Goal: Download file/media: Obtain a digital file from the website

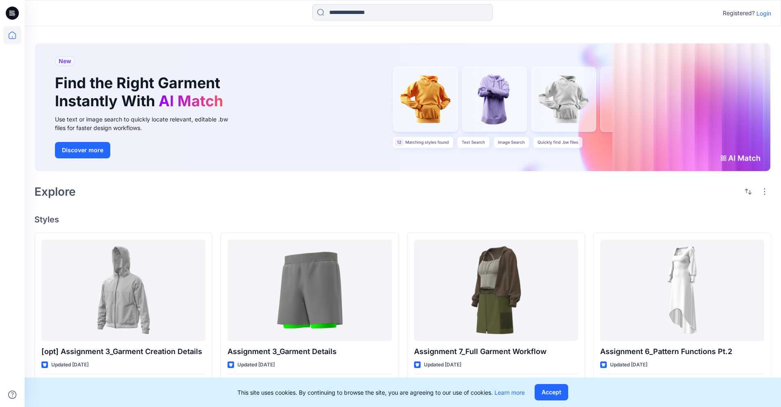
click at [765, 9] on p "Login" at bounding box center [764, 13] width 15 height 9
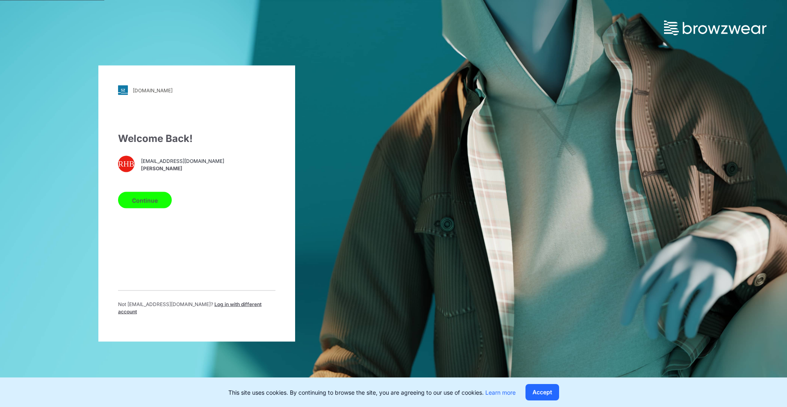
click at [174, 214] on div "Welcome Back! RHB rian@browzwear.com Rian Herzianty Binte Mohd Reduan Continue …" at bounding box center [196, 226] width 157 height 191
click at [169, 205] on button "Continue" at bounding box center [145, 200] width 54 height 16
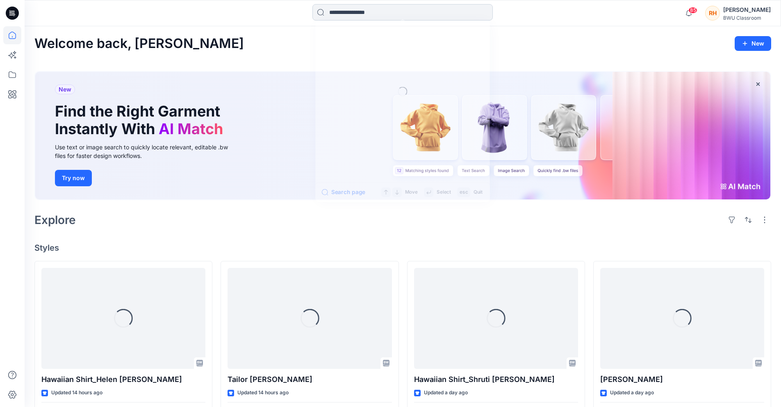
click at [403, 16] on input at bounding box center [402, 12] width 180 height 16
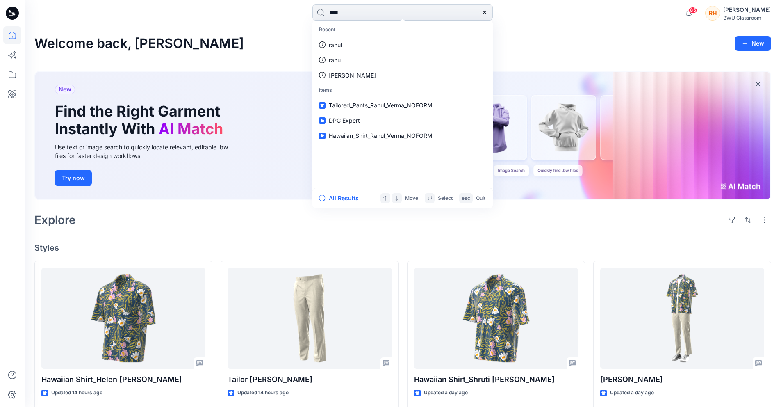
type input "*****"
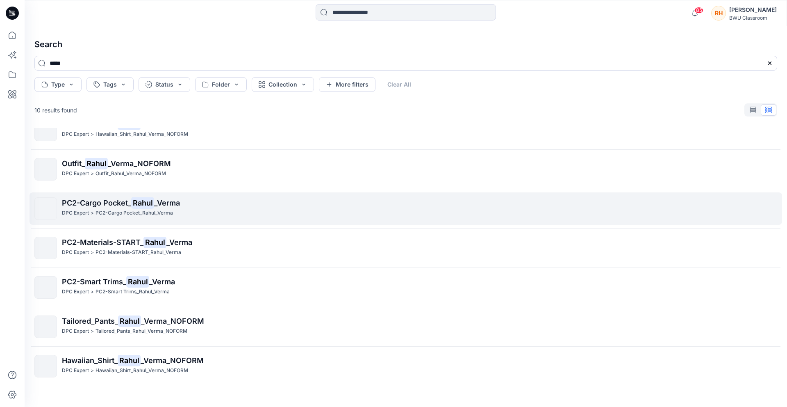
scroll to position [18, 0]
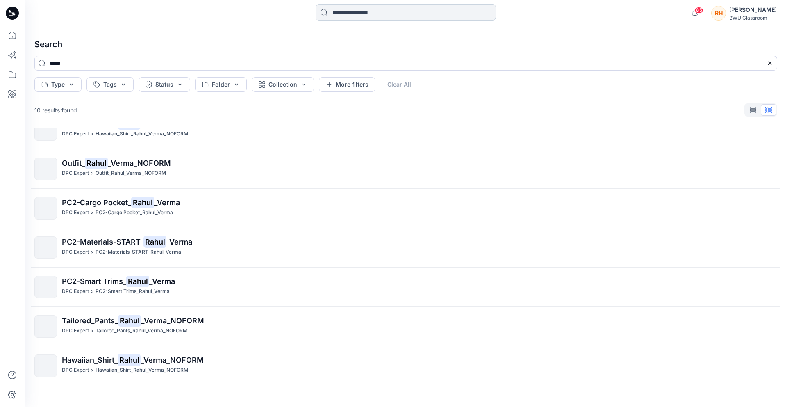
click at [377, 13] on input at bounding box center [406, 12] width 180 height 16
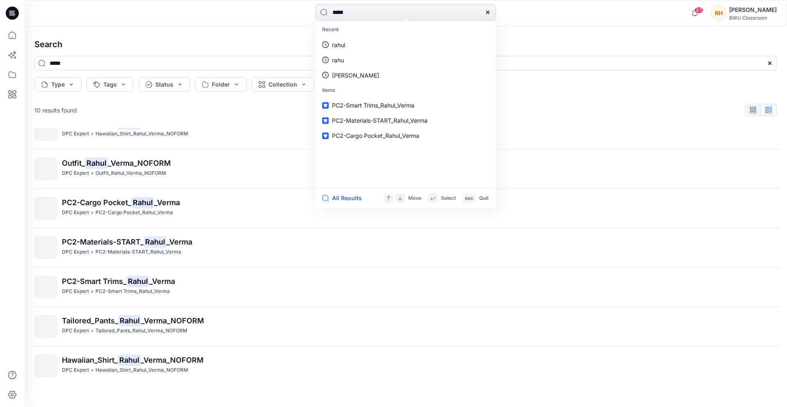
type input "******"
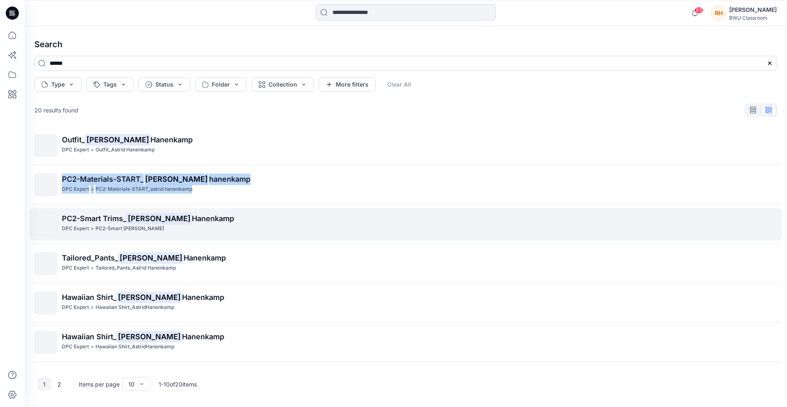
scroll to position [0, 0]
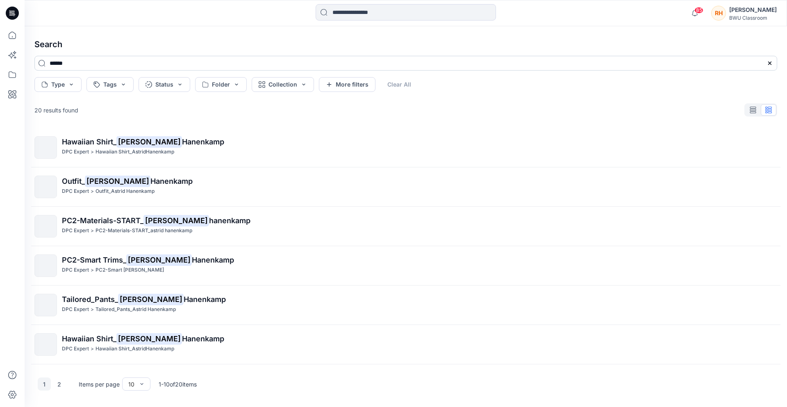
click at [113, 65] on input "******" at bounding box center [405, 63] width 743 height 15
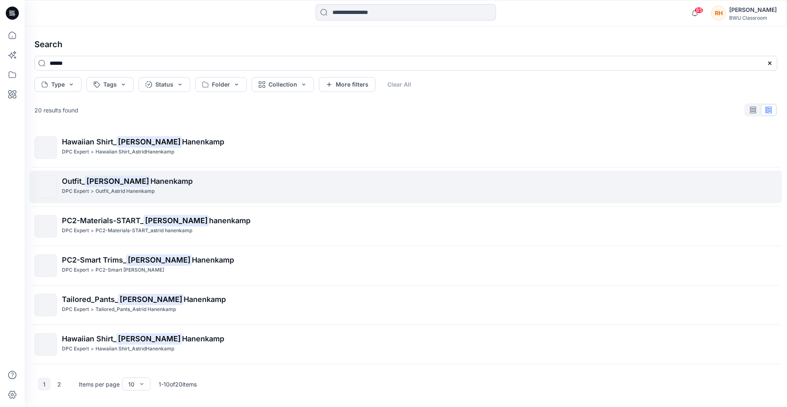
scroll to position [154, 0]
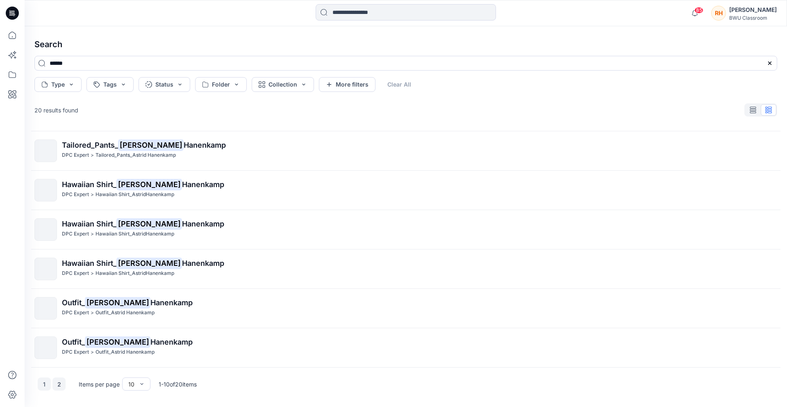
click at [57, 381] on button "2" at bounding box center [58, 383] width 13 height 13
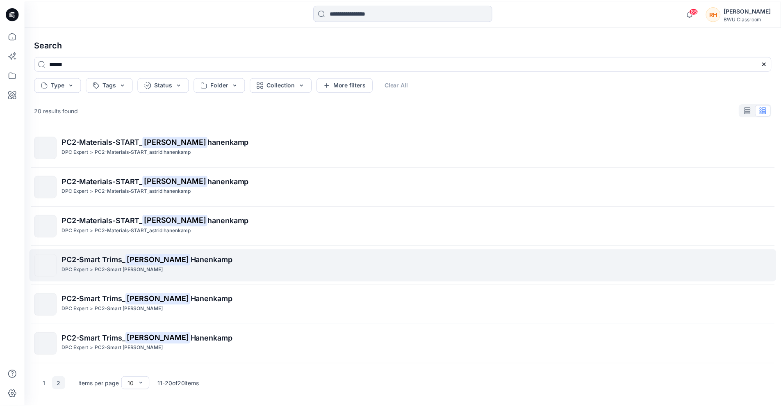
scroll to position [155, 0]
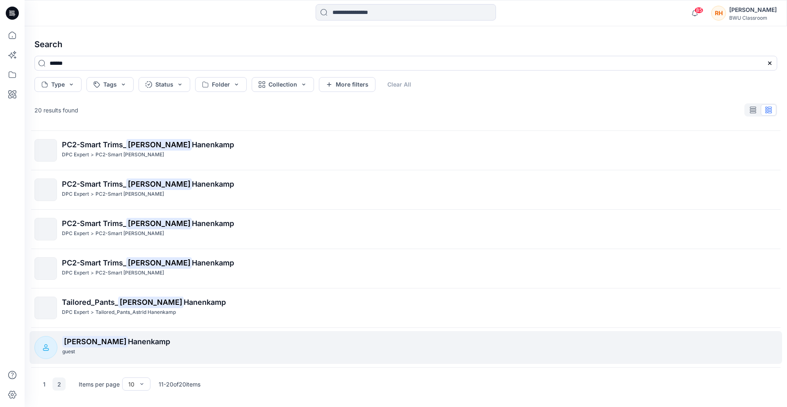
click at [91, 349] on div "guest" at bounding box center [419, 351] width 715 height 9
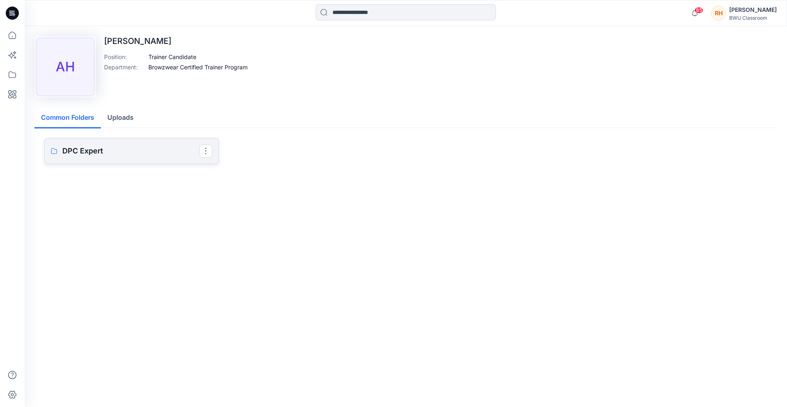
click at [139, 144] on link "DPC Expert" at bounding box center [131, 151] width 175 height 26
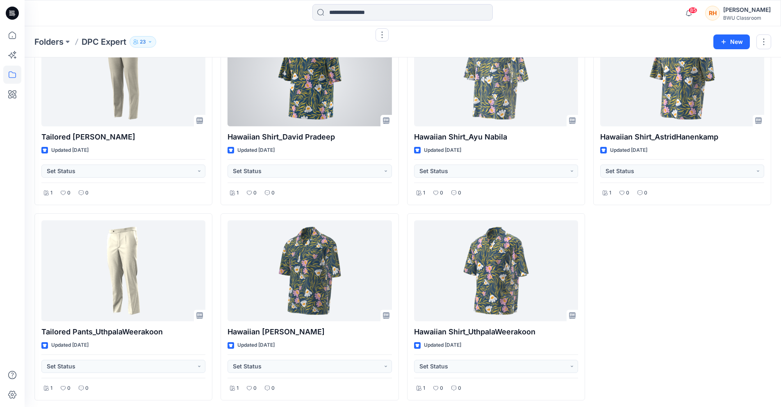
scroll to position [3198, 0]
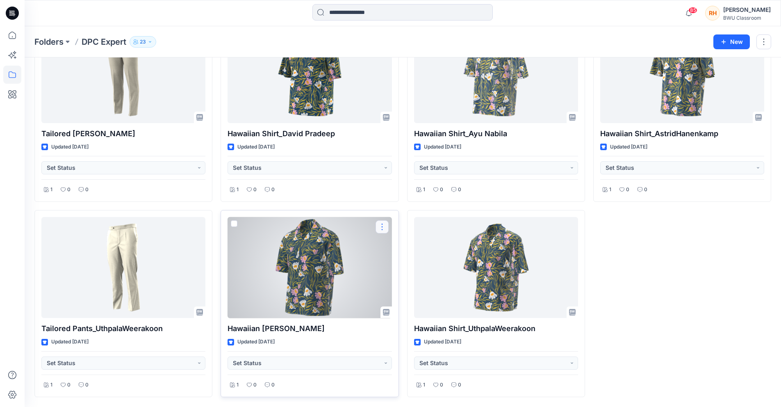
click at [380, 226] on button "button" at bounding box center [382, 226] width 13 height 13
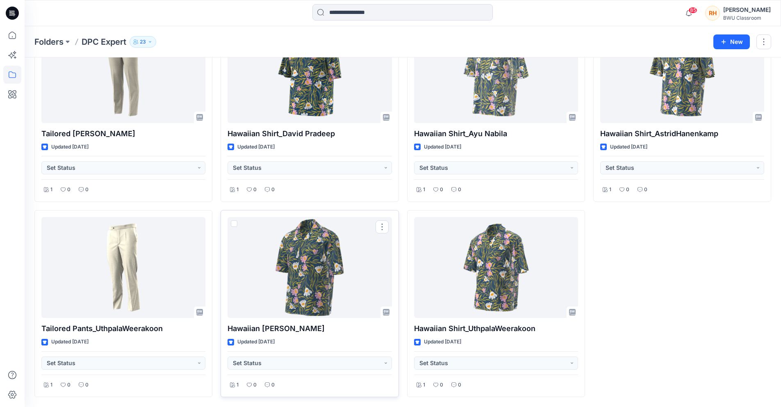
click at [345, 38] on div "Folders DPC Expert 23" at bounding box center [370, 41] width 673 height 11
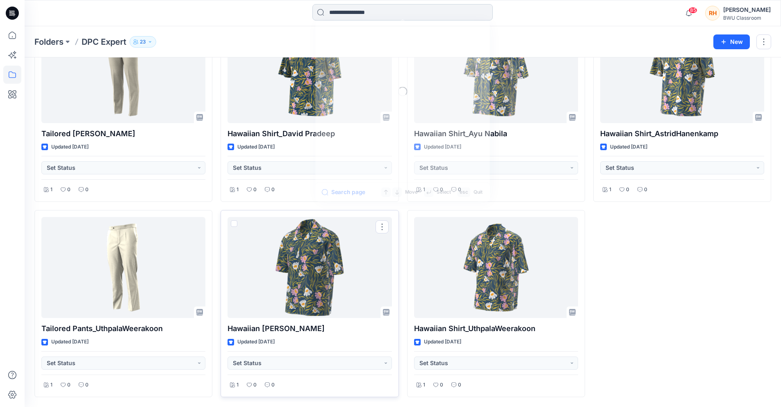
click at [357, 18] on input at bounding box center [402, 12] width 180 height 16
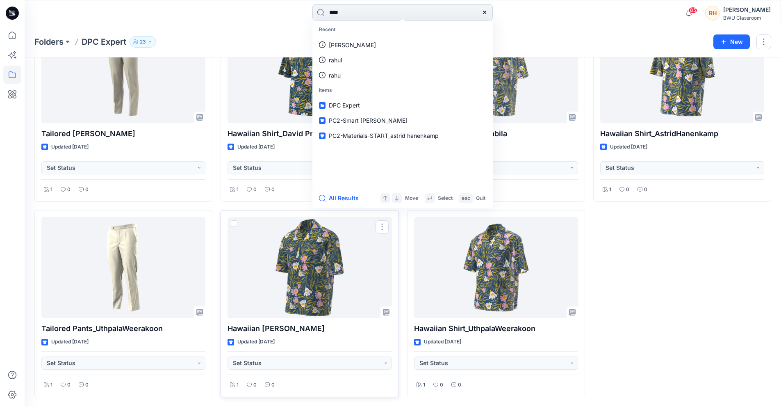
type input "*****"
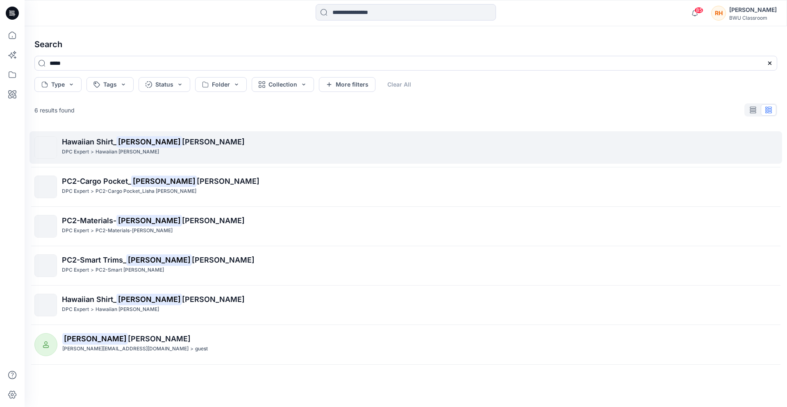
click at [175, 144] on p "Hawaiian Shirt_ Lisha Sanders" at bounding box center [419, 141] width 715 height 11
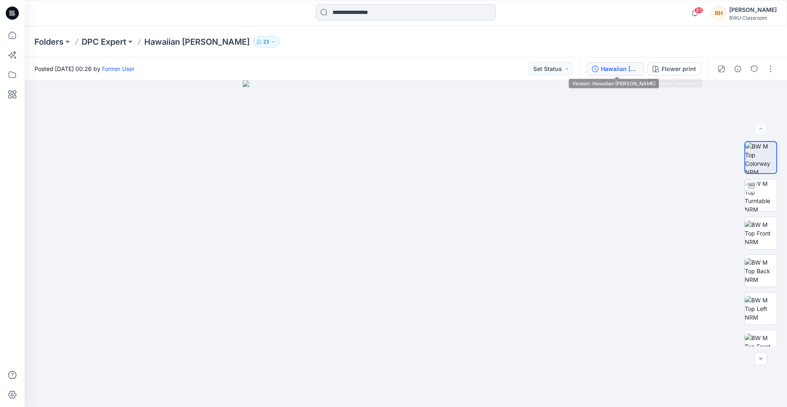
click at [620, 68] on div "Hawaiian Shirt_Lisha Sanders" at bounding box center [620, 68] width 38 height 9
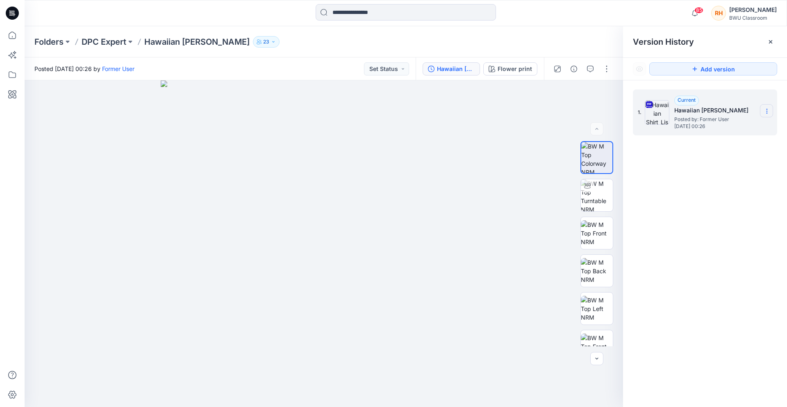
click at [772, 109] on section at bounding box center [766, 110] width 13 height 13
click at [740, 129] on span "Download Source BW File" at bounding box center [725, 127] width 69 height 10
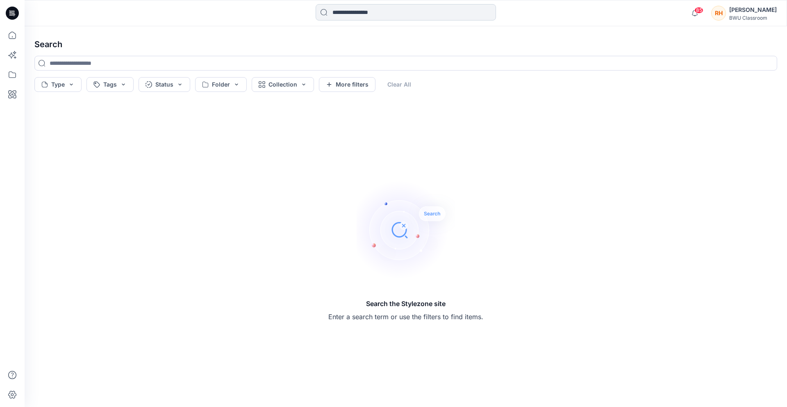
click at [364, 14] on input at bounding box center [406, 12] width 180 height 16
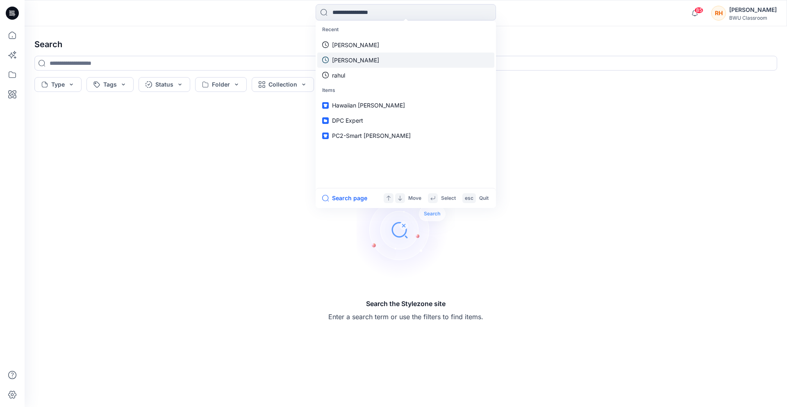
click at [353, 48] on link "Lisha" at bounding box center [405, 44] width 177 height 15
type input "*****"
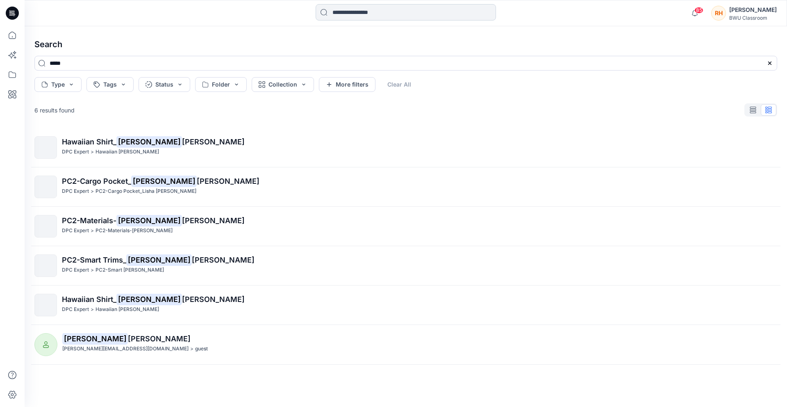
click at [366, 8] on input at bounding box center [406, 12] width 180 height 16
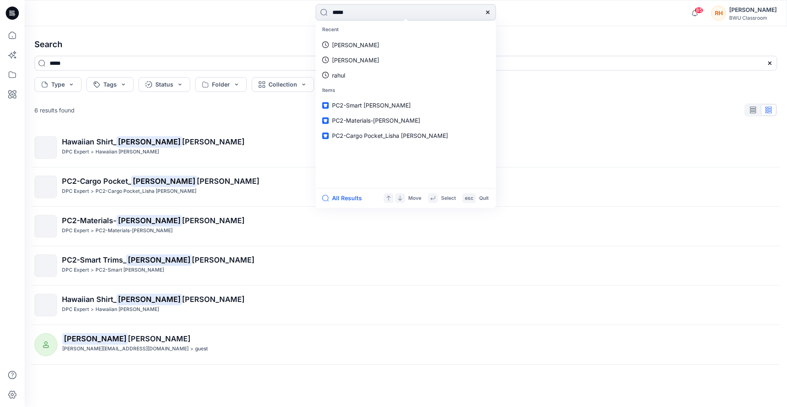
type input "******"
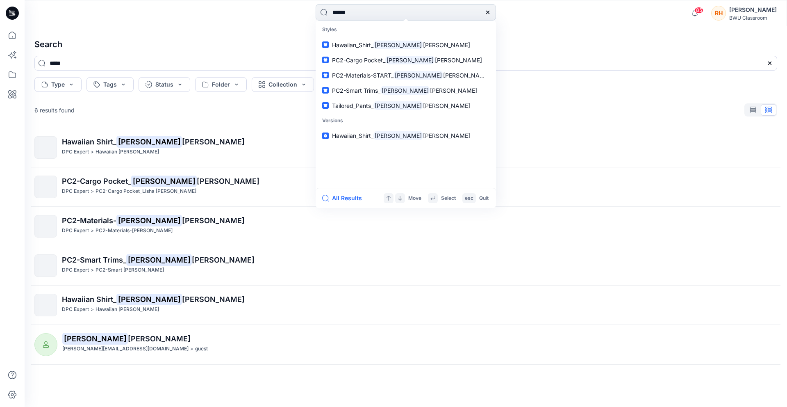
type input "******"
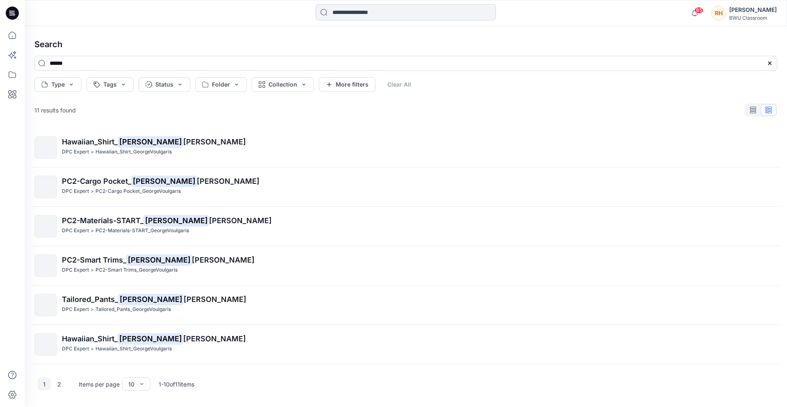
click at [386, 8] on input at bounding box center [406, 12] width 180 height 16
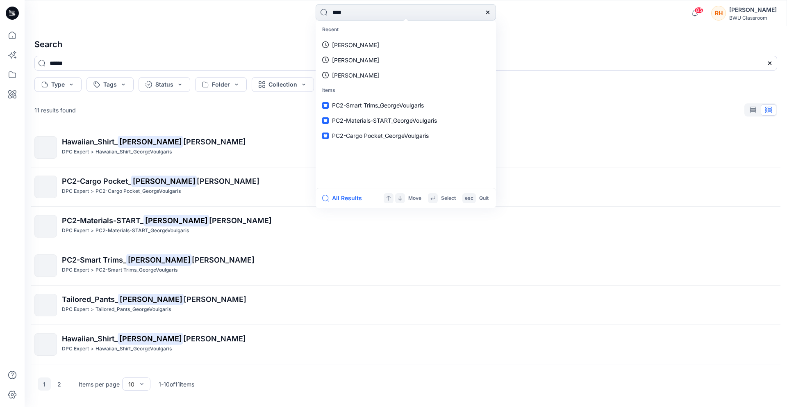
type input "*****"
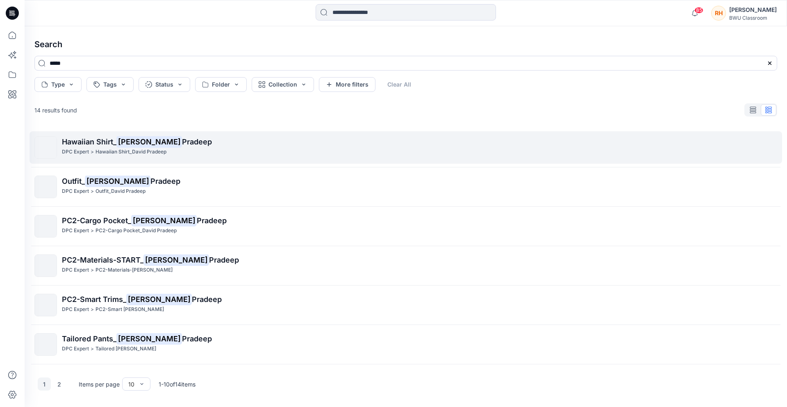
click at [195, 144] on p "Hawaiian Shirt_ David Pradeep" at bounding box center [419, 141] width 715 height 11
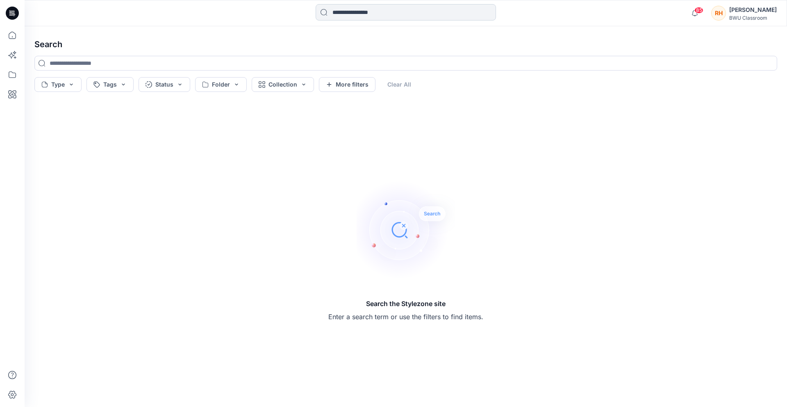
click at [347, 15] on input at bounding box center [406, 12] width 180 height 16
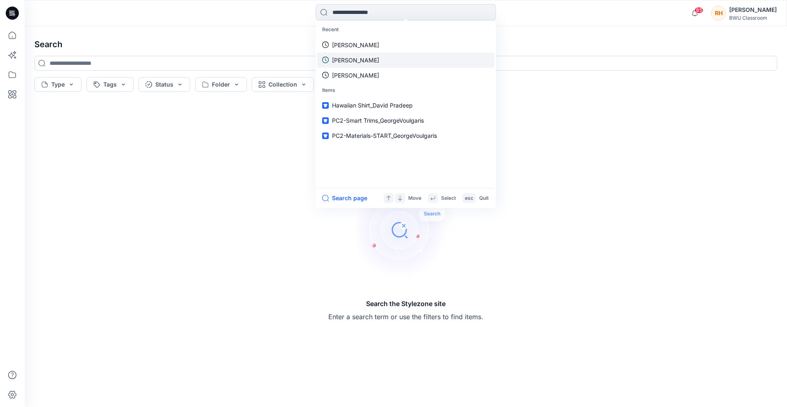
click at [349, 46] on link "David" at bounding box center [405, 44] width 177 height 15
type input "*****"
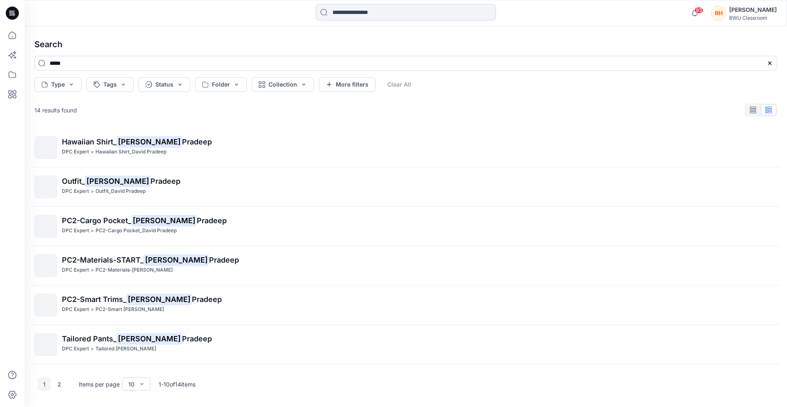
click at [353, 20] on input at bounding box center [406, 12] width 180 height 16
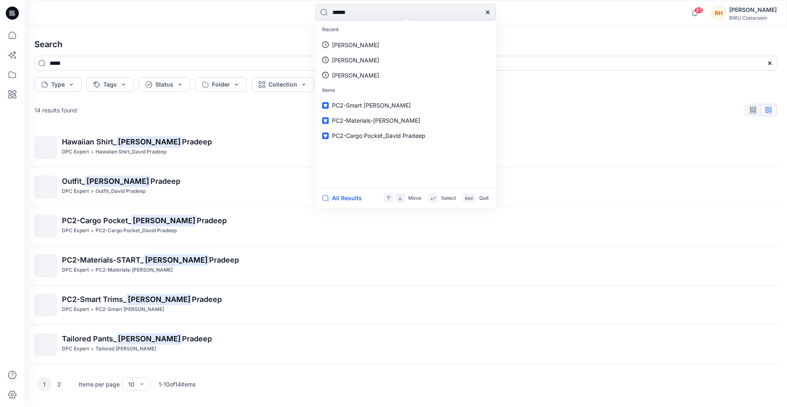
type input "*******"
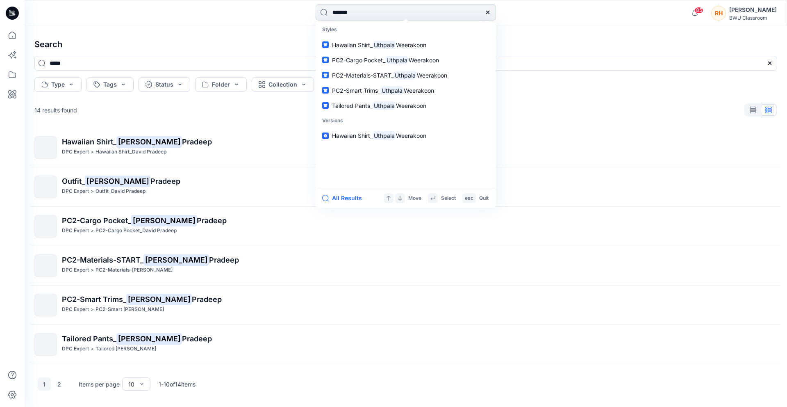
type input "*******"
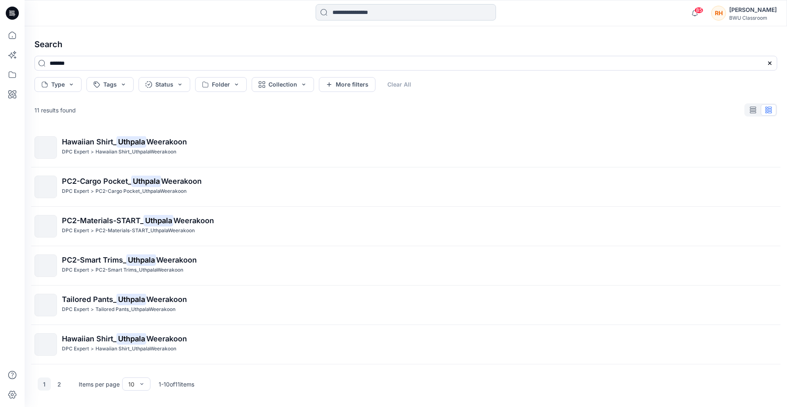
click at [353, 11] on input at bounding box center [406, 12] width 180 height 16
type input "*******"
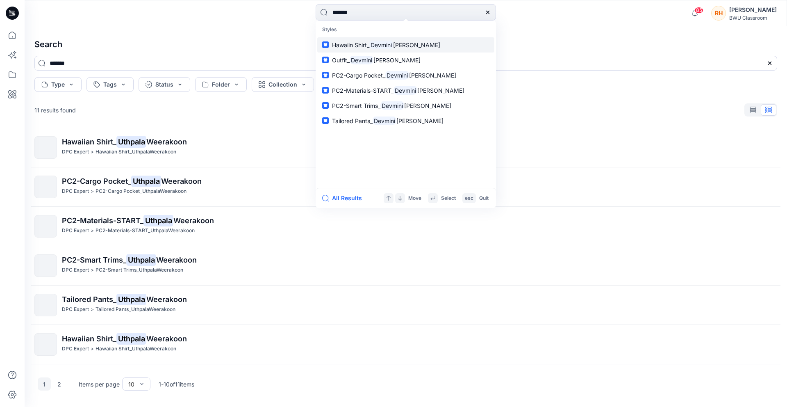
type input "*******"
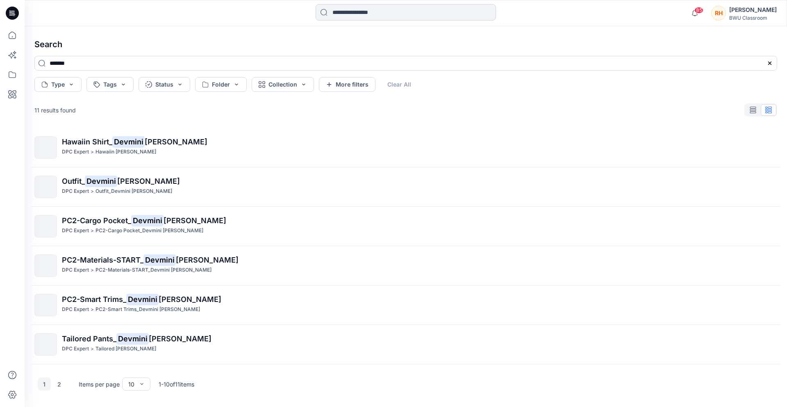
click at [346, 8] on input at bounding box center [406, 12] width 180 height 16
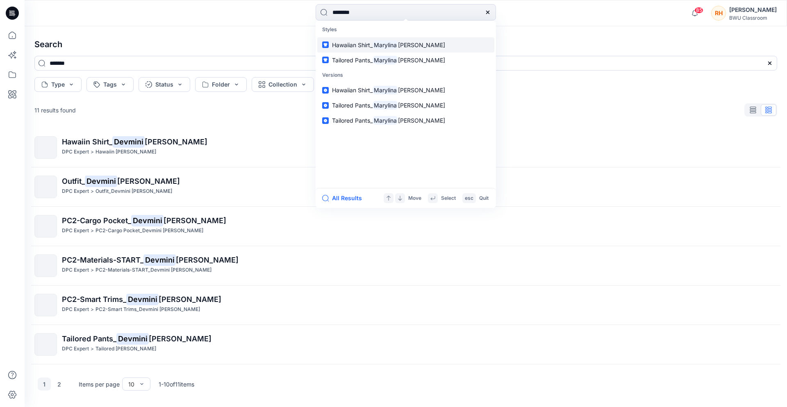
type input "********"
click at [344, 46] on span "Hawaiian Shirt_" at bounding box center [352, 44] width 41 height 7
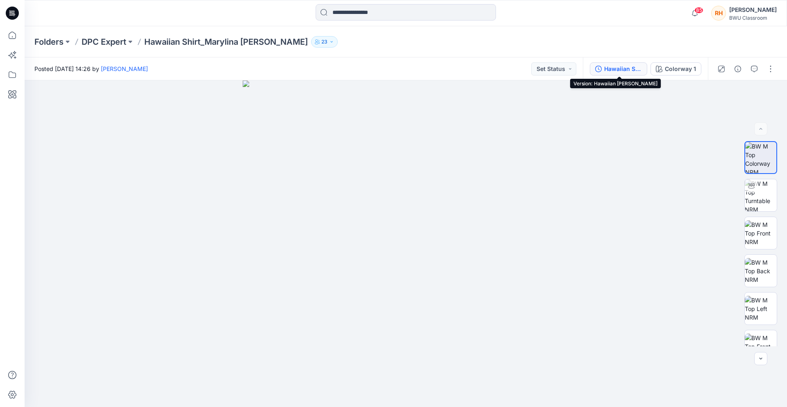
click at [634, 65] on div "Hawaiian Shirt_Marylina Klenk" at bounding box center [623, 68] width 38 height 9
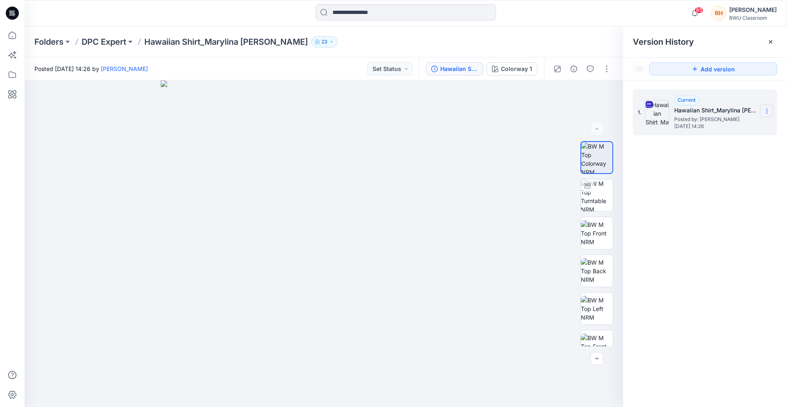
click at [769, 109] on icon at bounding box center [767, 111] width 7 height 7
click at [742, 128] on span "Download Source BW File" at bounding box center [725, 127] width 69 height 10
click at [315, 50] on div "Folders DPC Expert Hawaiian Shirt_Marylina Klenk 23" at bounding box center [406, 41] width 763 height 31
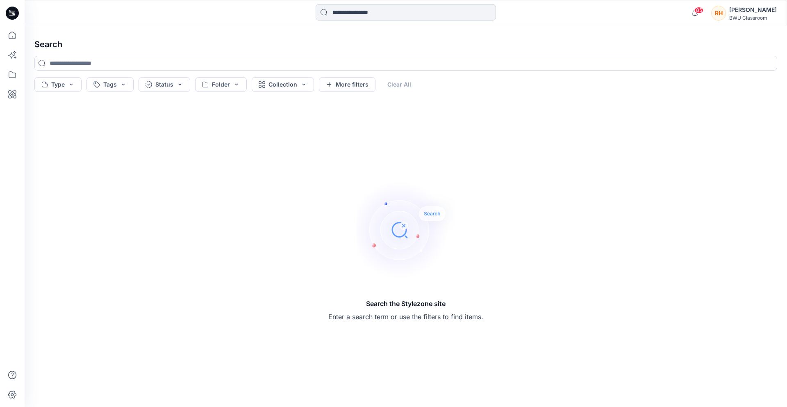
click at [353, 10] on input at bounding box center [406, 12] width 180 height 16
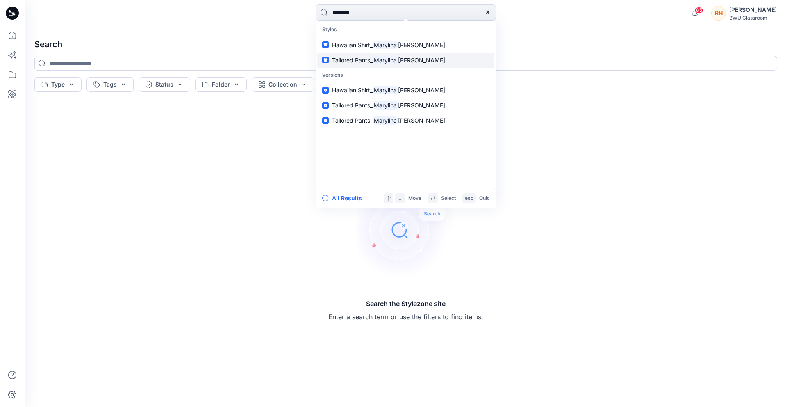
type input "********"
click at [368, 59] on span "Tailored Pants_" at bounding box center [352, 60] width 41 height 7
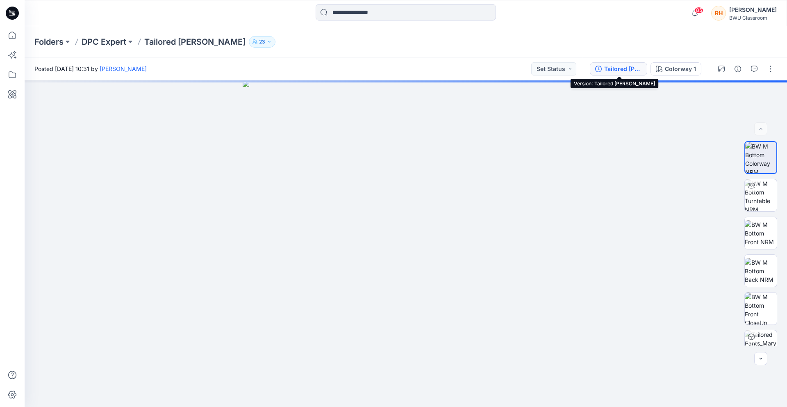
click at [626, 74] on button "Tailored Pants_Marylina Klenk" at bounding box center [618, 68] width 57 height 13
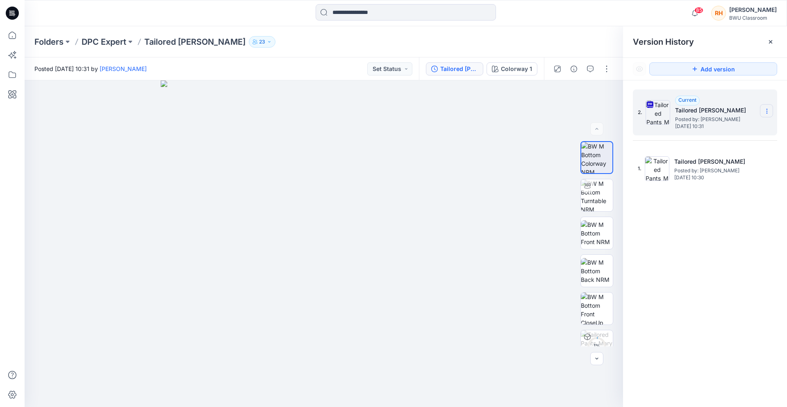
click at [765, 108] on icon at bounding box center [767, 111] width 7 height 7
click at [743, 130] on span "Download Source BW File" at bounding box center [725, 127] width 69 height 10
click at [387, 1] on div "85 Notifications Helen Yeung shared Hawaiian Shirt_Helen Yeung in DPC Expert (M…" at bounding box center [406, 13] width 763 height 26
click at [387, 12] on input at bounding box center [406, 12] width 180 height 16
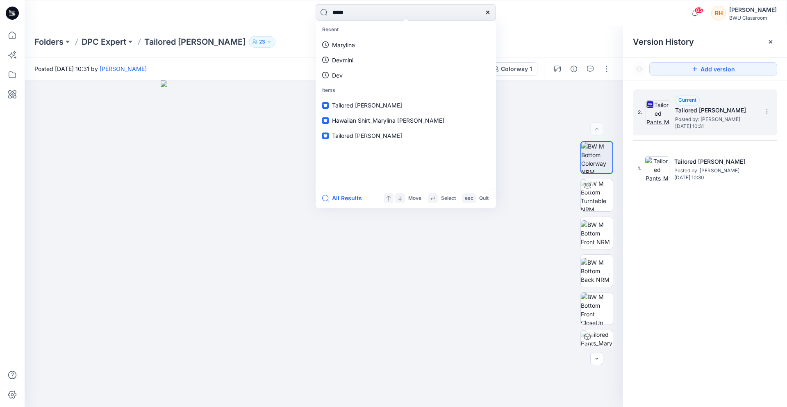
type input "******"
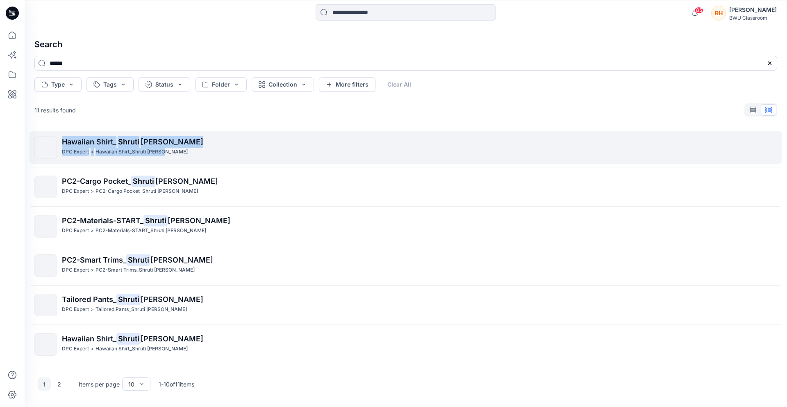
click at [171, 140] on p "Hawaiian Shirt_ Shruti Rathor" at bounding box center [419, 141] width 715 height 11
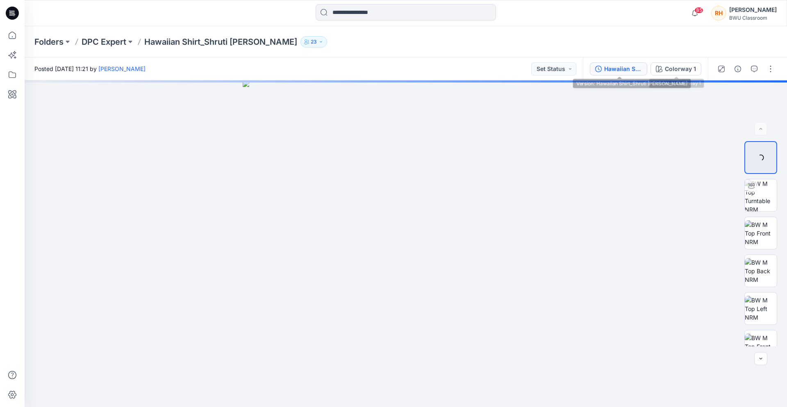
click at [618, 71] on div "Hawaiian Shirt_Shruti Rathor" at bounding box center [623, 68] width 38 height 9
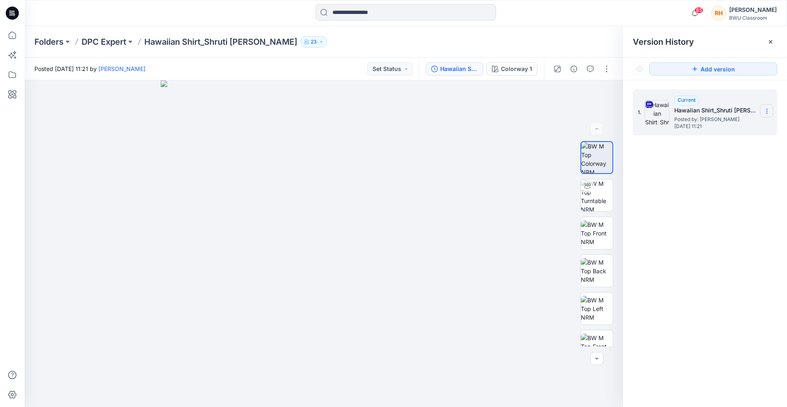
click at [767, 112] on icon at bounding box center [767, 111] width 7 height 7
click at [746, 128] on span "Download Source BW File" at bounding box center [725, 127] width 69 height 10
click at [302, 66] on div "Posted Tuesday, September 23, 2025 11:21 by Shruti Rathor Set Status" at bounding box center [222, 68] width 394 height 23
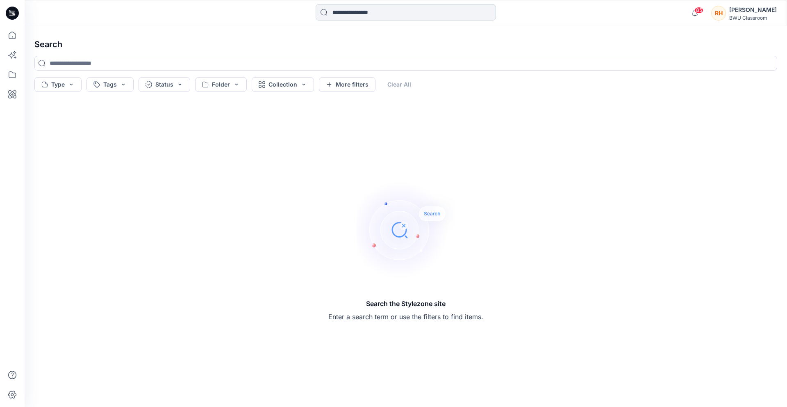
click at [352, 9] on input at bounding box center [406, 12] width 180 height 16
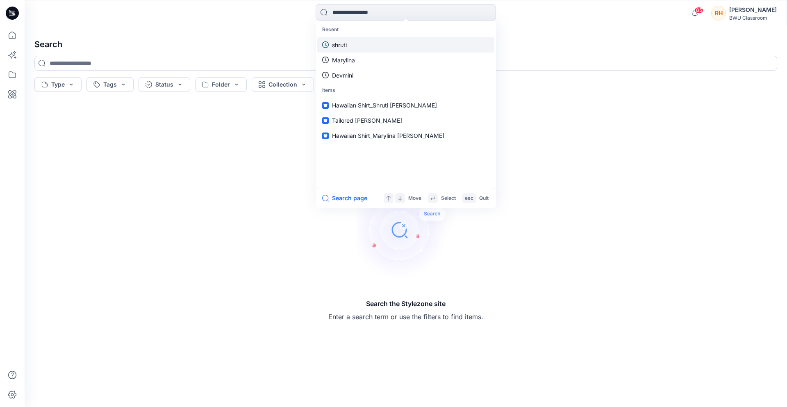
click at [348, 46] on link "shruti" at bounding box center [405, 44] width 177 height 15
type input "******"
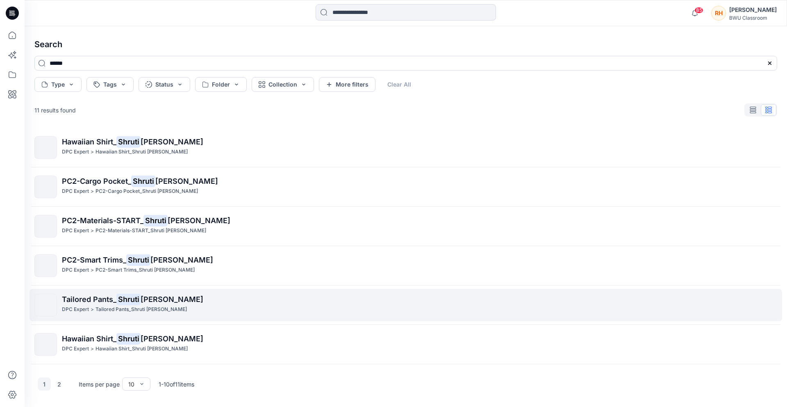
click at [150, 299] on span "Rathor" at bounding box center [172, 299] width 63 height 9
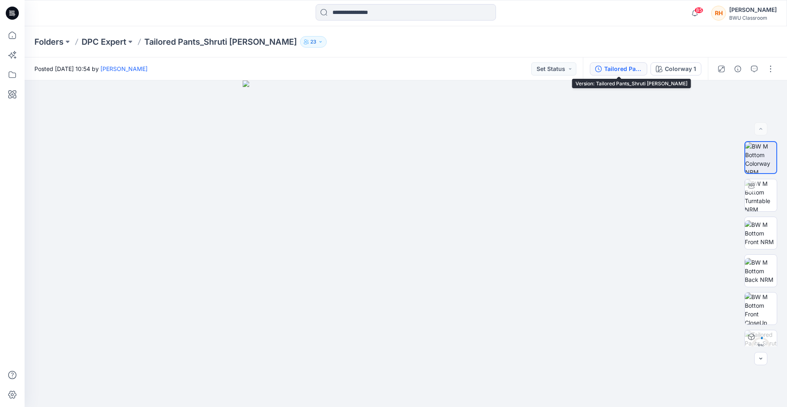
click at [621, 68] on div "Tailored Pants_Shruti Rathor" at bounding box center [623, 68] width 38 height 9
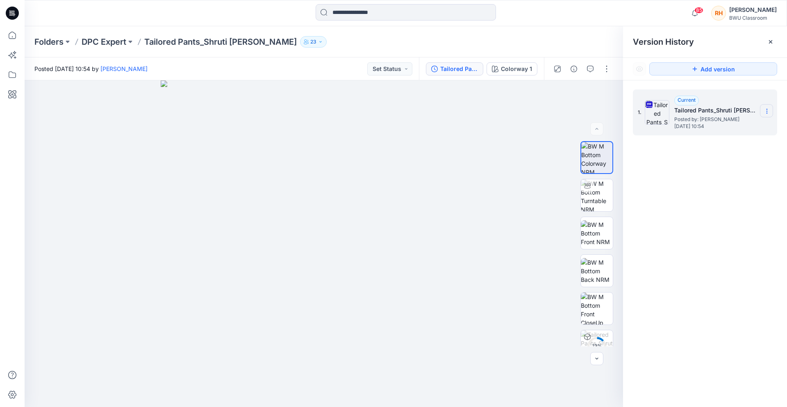
click at [769, 110] on icon at bounding box center [767, 111] width 7 height 7
click at [720, 128] on span "Download Source BW File" at bounding box center [725, 127] width 69 height 10
click at [335, 14] on input at bounding box center [406, 12] width 180 height 16
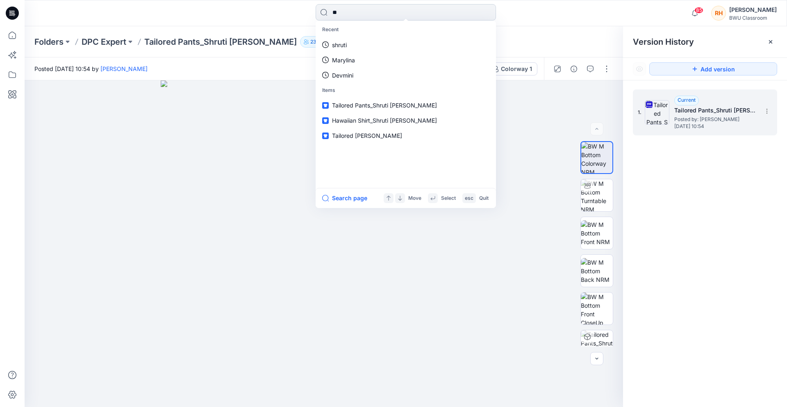
type input "***"
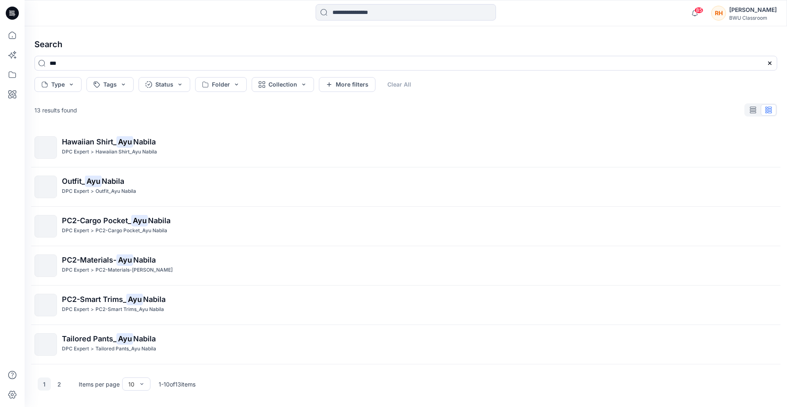
click at [351, 22] on div at bounding box center [406, 13] width 180 height 18
click at [350, 12] on input at bounding box center [406, 12] width 180 height 16
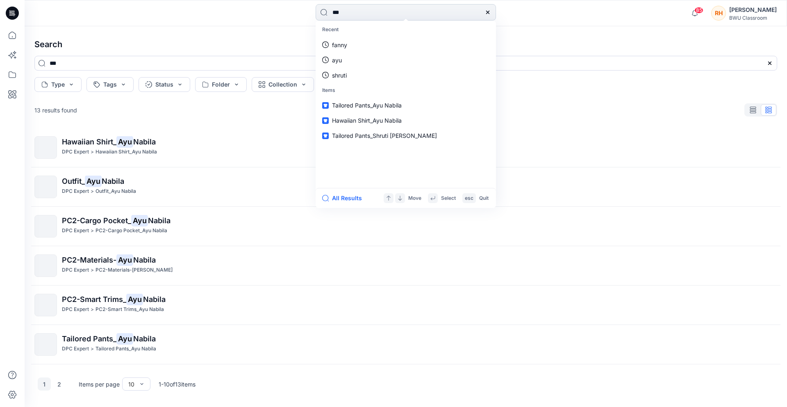
type input "****"
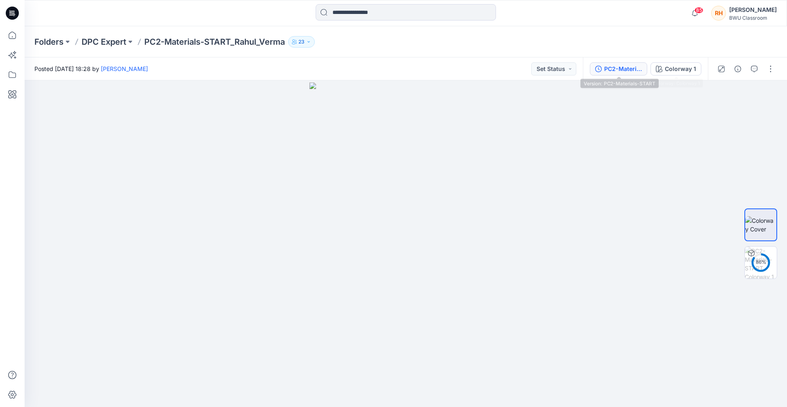
click at [616, 68] on div "PC2-Materials-START" at bounding box center [623, 68] width 38 height 9
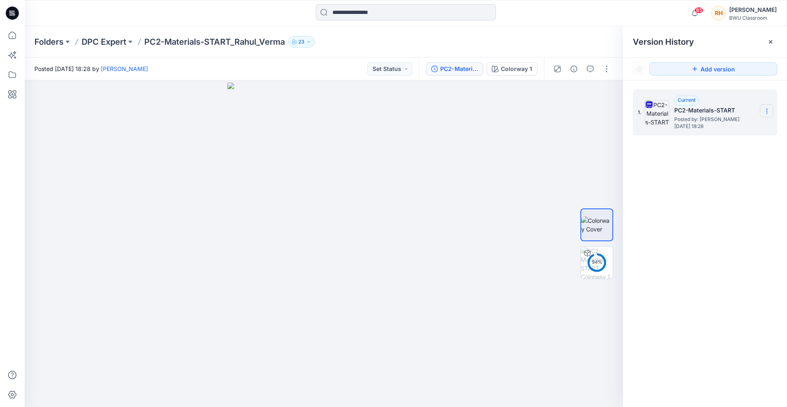
click at [765, 112] on icon at bounding box center [767, 111] width 7 height 7
click at [748, 129] on span "Download Source BW File" at bounding box center [725, 127] width 69 height 10
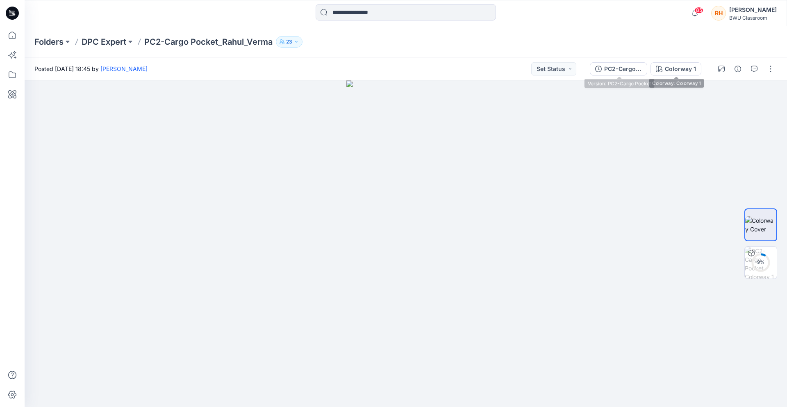
click at [633, 69] on div "PC2-Cargo Pocket" at bounding box center [623, 68] width 38 height 9
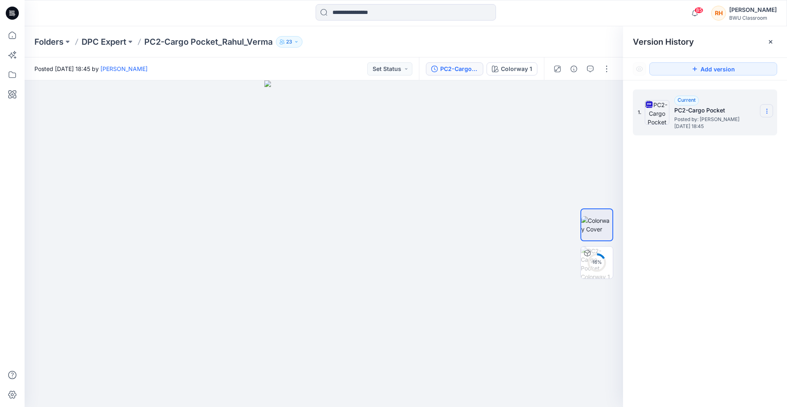
click at [768, 107] on section at bounding box center [766, 110] width 13 height 13
click at [745, 128] on span "Download Source BW File" at bounding box center [725, 127] width 69 height 10
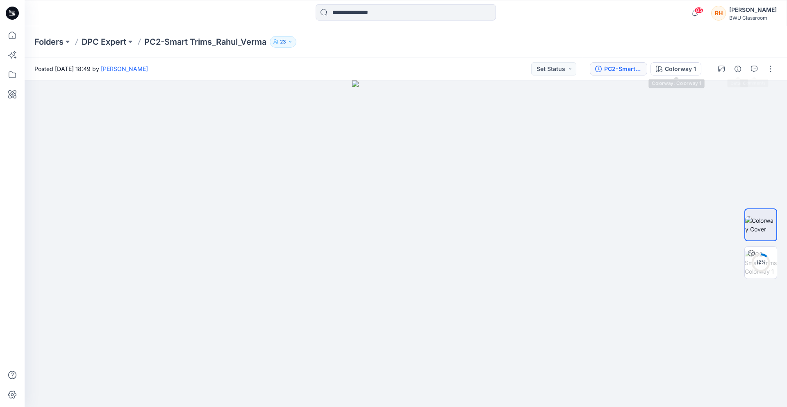
click at [615, 67] on div "PC2-Smart Trims" at bounding box center [623, 68] width 38 height 9
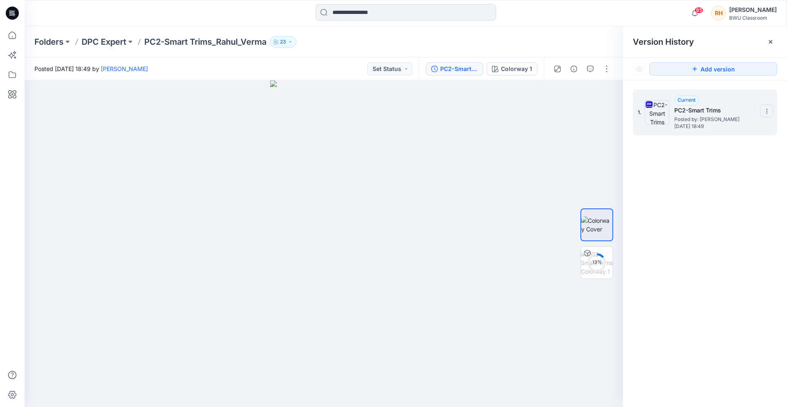
click at [763, 110] on section at bounding box center [766, 110] width 13 height 13
click at [714, 125] on span "Download Source BW File" at bounding box center [725, 127] width 69 height 10
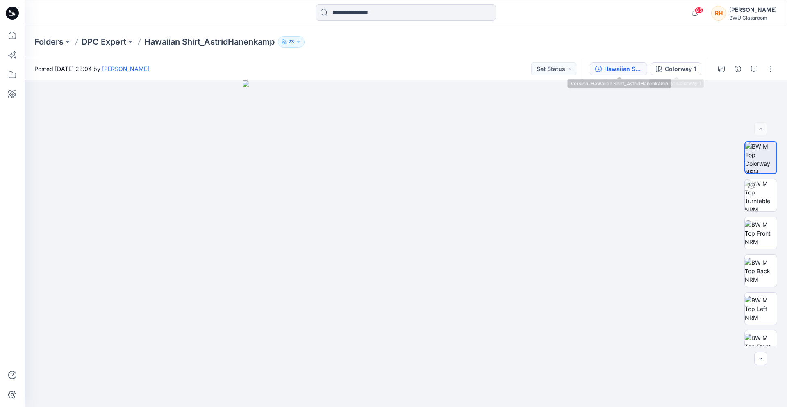
click at [629, 70] on div "Hawaiian Shirt_AstridHanenkamp" at bounding box center [623, 68] width 38 height 9
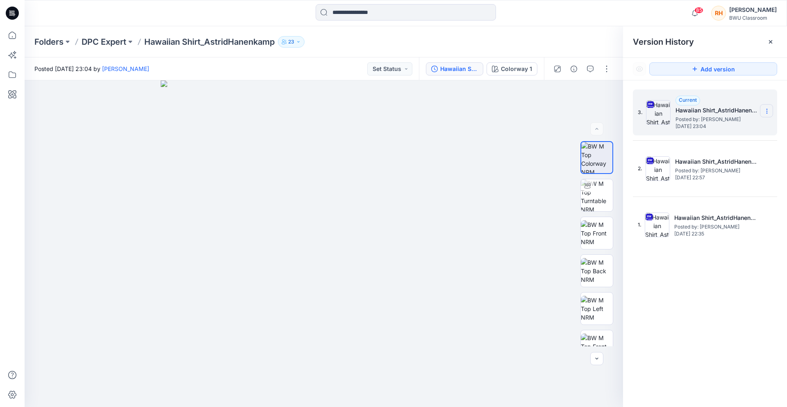
click at [770, 111] on section at bounding box center [766, 110] width 13 height 13
click at [745, 120] on div "Download Source BW File" at bounding box center [723, 127] width 95 height 16
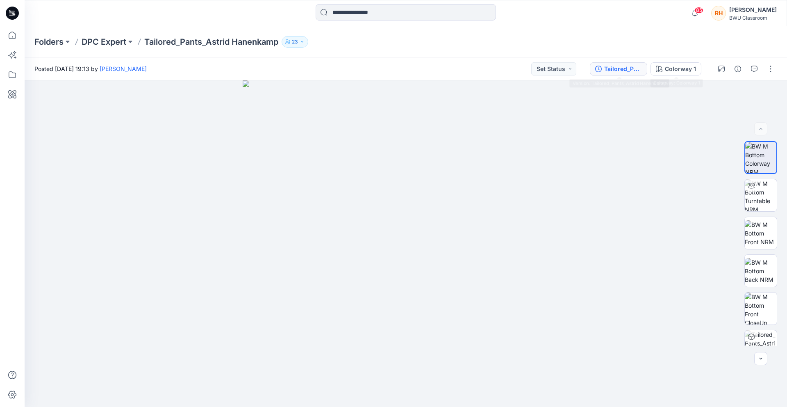
click at [613, 62] on button "Tailored_Pants_Astrid Hanenkamp" at bounding box center [618, 68] width 57 height 13
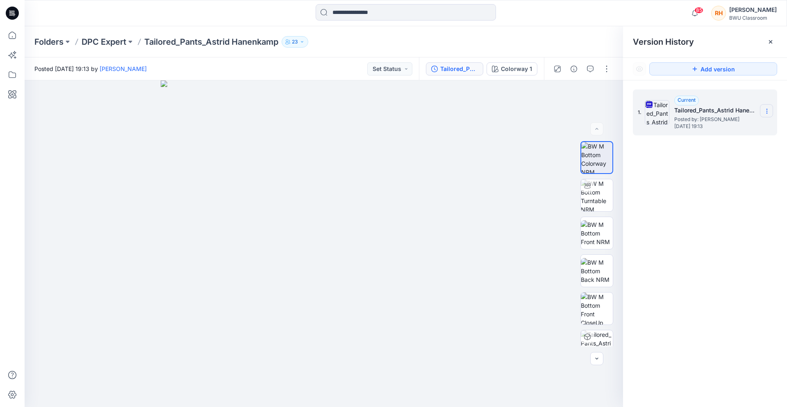
click at [771, 112] on section at bounding box center [766, 110] width 13 height 13
click at [745, 123] on span "Download Source BW File" at bounding box center [725, 127] width 69 height 10
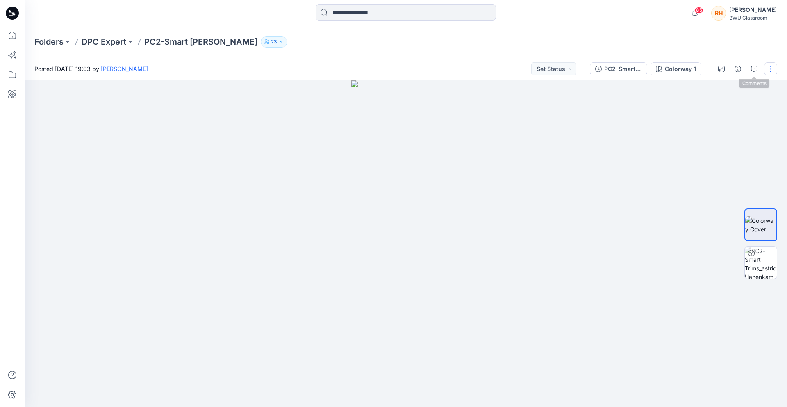
click at [768, 68] on button "button" at bounding box center [770, 68] width 13 height 13
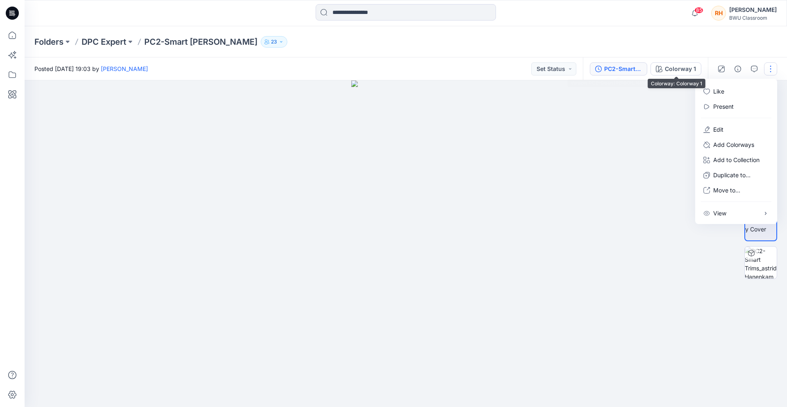
click at [619, 73] on button "PC2-Smart [PERSON_NAME]" at bounding box center [618, 68] width 57 height 13
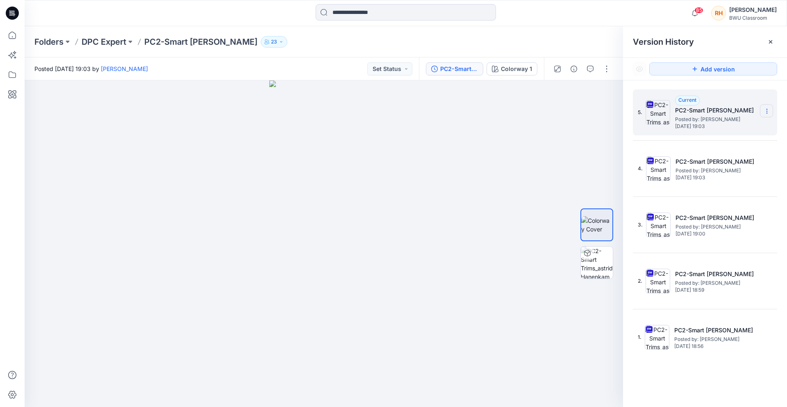
click at [773, 115] on section at bounding box center [766, 110] width 13 height 13
click at [736, 126] on span "Download Source BW File" at bounding box center [725, 127] width 69 height 10
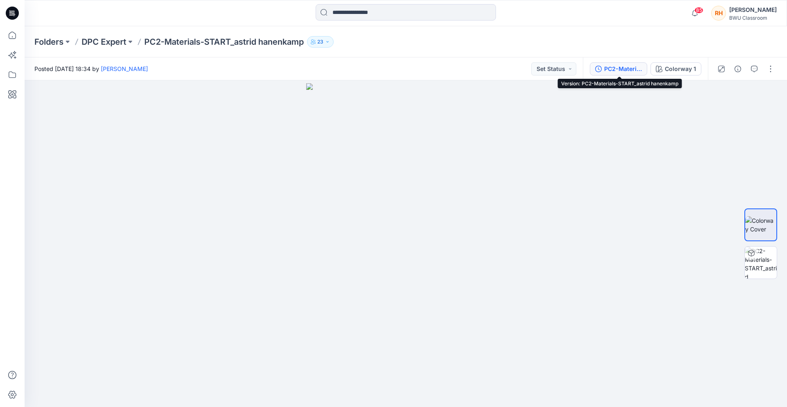
click at [611, 71] on div "PC2-Materials-START_astrid hanenkamp" at bounding box center [623, 68] width 38 height 9
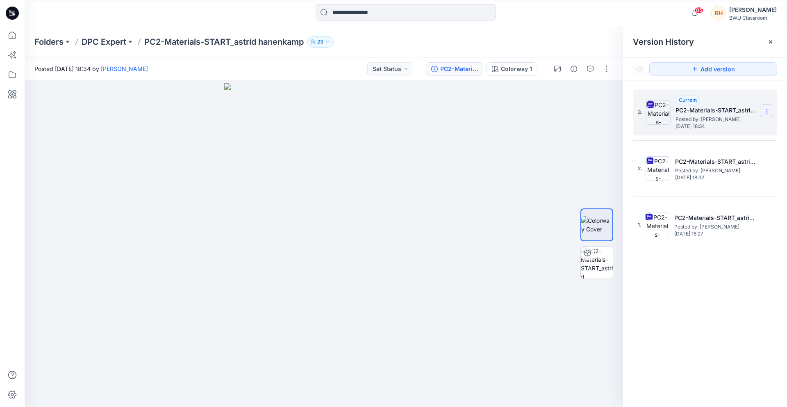
click at [767, 112] on icon at bounding box center [767, 111] width 7 height 7
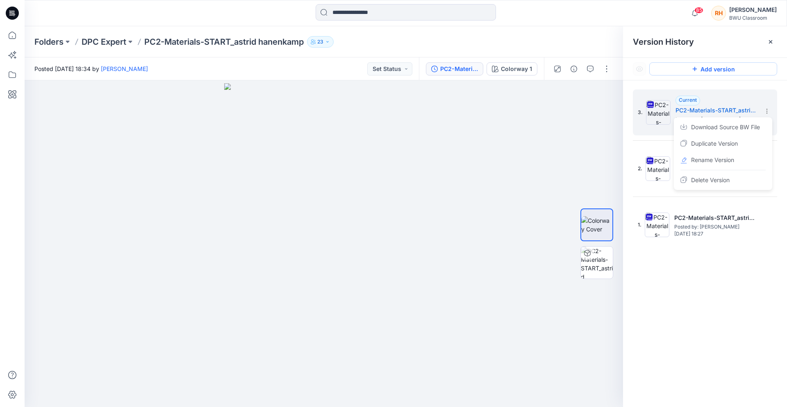
click at [771, 73] on button "Add version" at bounding box center [714, 68] width 128 height 13
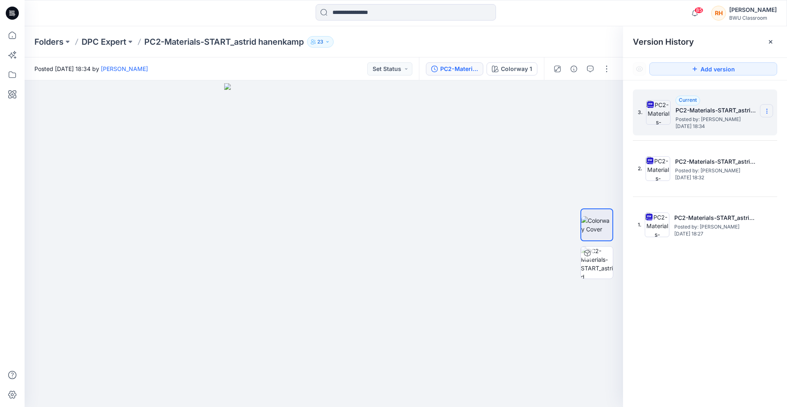
click at [769, 105] on section at bounding box center [766, 110] width 13 height 13
click at [736, 128] on span "Download Source BW File" at bounding box center [725, 127] width 69 height 10
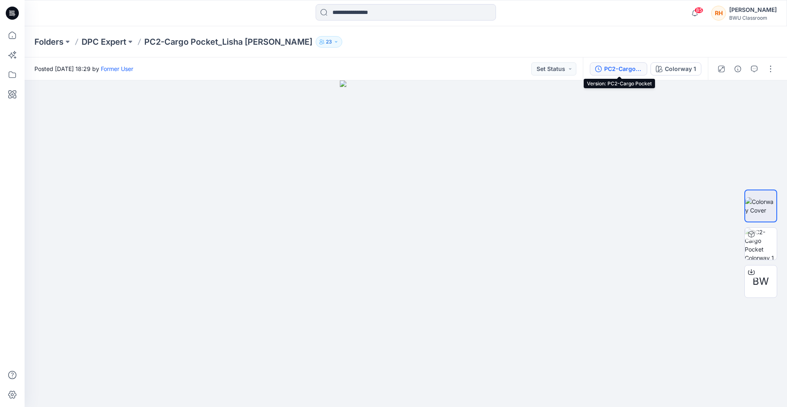
click at [618, 69] on div "PC2-Cargo Pocket" at bounding box center [623, 68] width 38 height 9
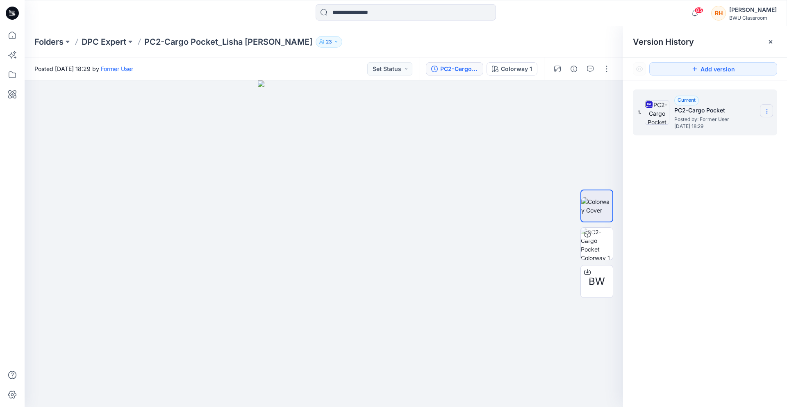
click at [768, 108] on icon at bounding box center [767, 111] width 7 height 7
click at [746, 131] on span "Download Source BW File" at bounding box center [725, 127] width 69 height 10
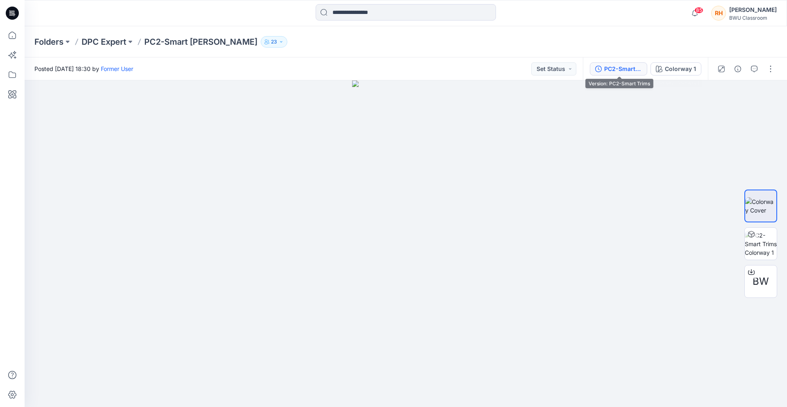
click at [627, 71] on div "PC2-Smart Trims" at bounding box center [623, 68] width 38 height 9
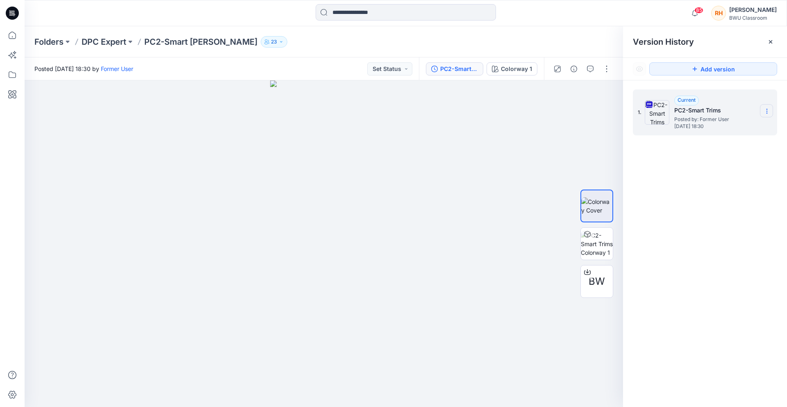
click at [764, 110] on icon at bounding box center [767, 111] width 7 height 7
click at [747, 128] on span "Download Source BW File" at bounding box center [725, 127] width 69 height 10
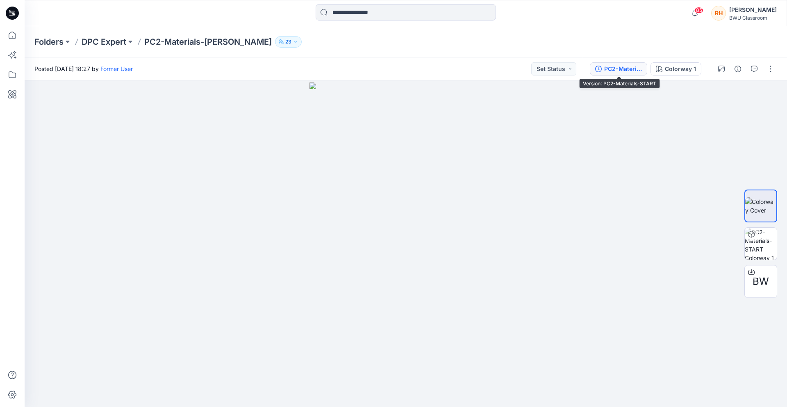
click at [617, 73] on div "PC2-Materials-START" at bounding box center [623, 68] width 38 height 9
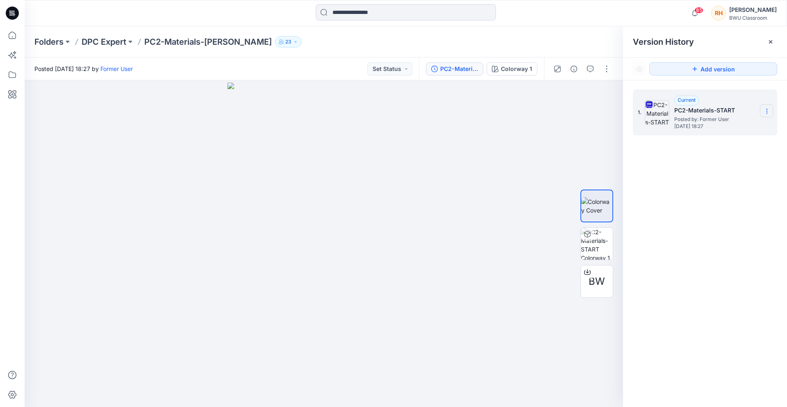
click at [770, 110] on icon at bounding box center [767, 111] width 7 height 7
click at [735, 125] on span "Download Source BW File" at bounding box center [725, 127] width 69 height 10
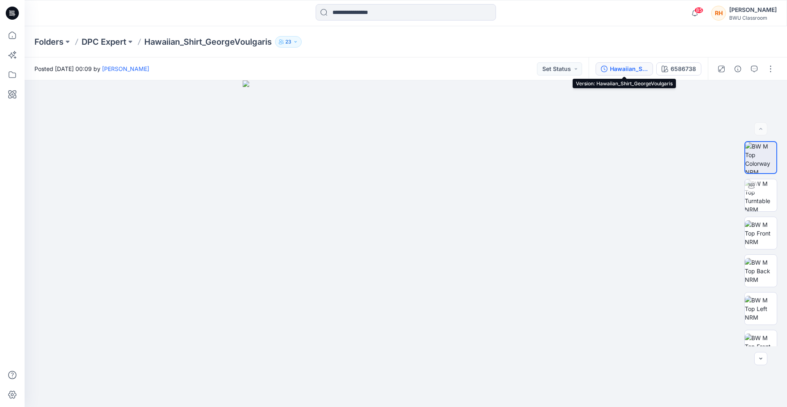
click at [637, 75] on button "Hawaiian_Shirt_GeorgeVoulgaris" at bounding box center [624, 68] width 57 height 13
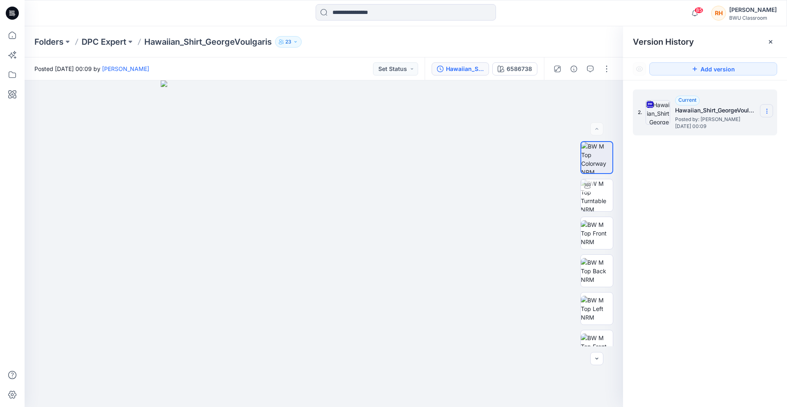
click at [766, 110] on icon at bounding box center [767, 111] width 7 height 7
click at [751, 130] on span "Download Source BW File" at bounding box center [725, 127] width 69 height 10
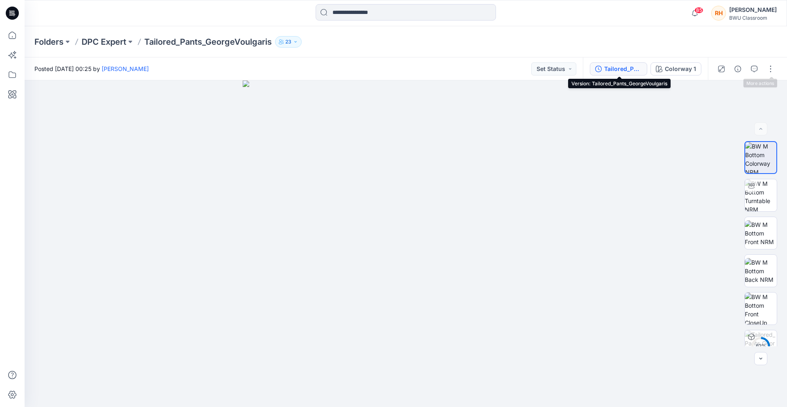
click at [613, 69] on div "Tailored_Pants_GeorgeVoulgaris" at bounding box center [623, 68] width 38 height 9
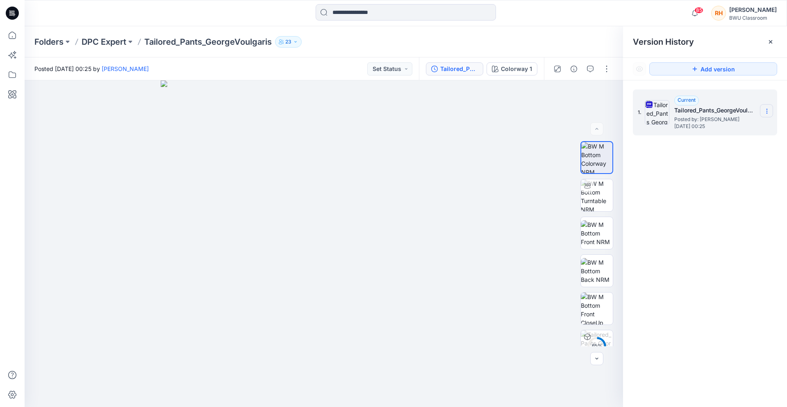
click at [770, 115] on section at bounding box center [766, 110] width 13 height 13
click at [720, 132] on div "Download Source BW File" at bounding box center [723, 127] width 95 height 16
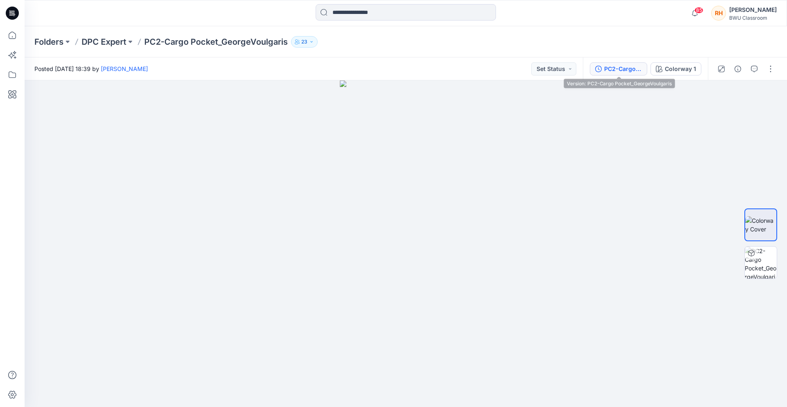
click at [630, 71] on div "PC2-Cargo Pocket_GeorgeVoulgaris" at bounding box center [623, 68] width 38 height 9
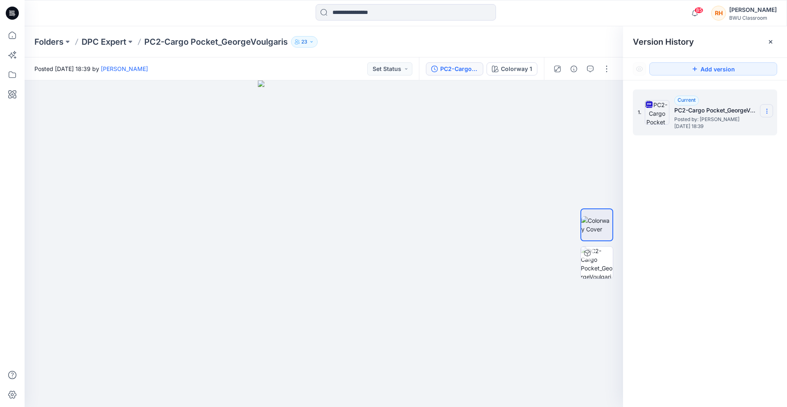
click at [768, 111] on icon at bounding box center [767, 111] width 7 height 7
click at [708, 128] on span "Download Source BW File" at bounding box center [725, 127] width 69 height 10
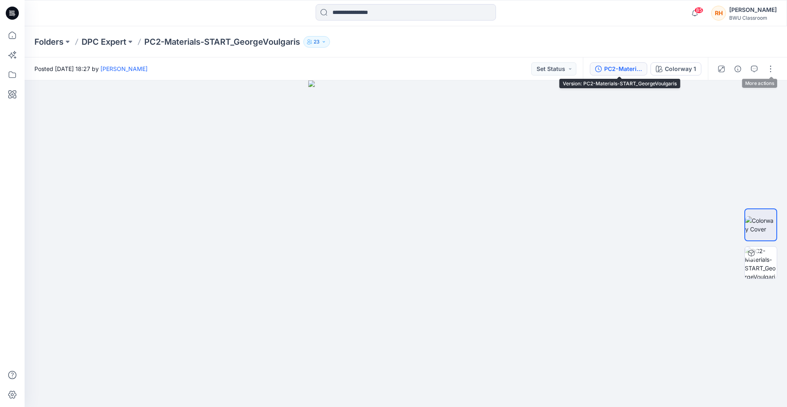
click at [625, 71] on div "PC2-Materials-START_GeorgeVoulgaris" at bounding box center [623, 68] width 38 height 9
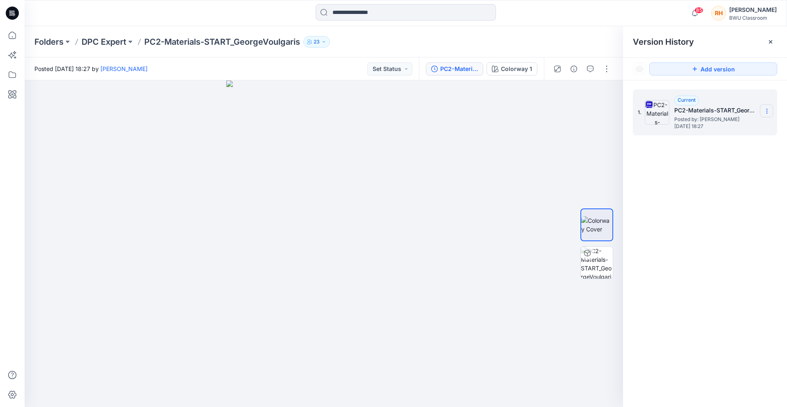
click at [767, 111] on icon at bounding box center [767, 111] width 0 height 0
click at [721, 130] on span "Download Source BW File" at bounding box center [725, 127] width 69 height 10
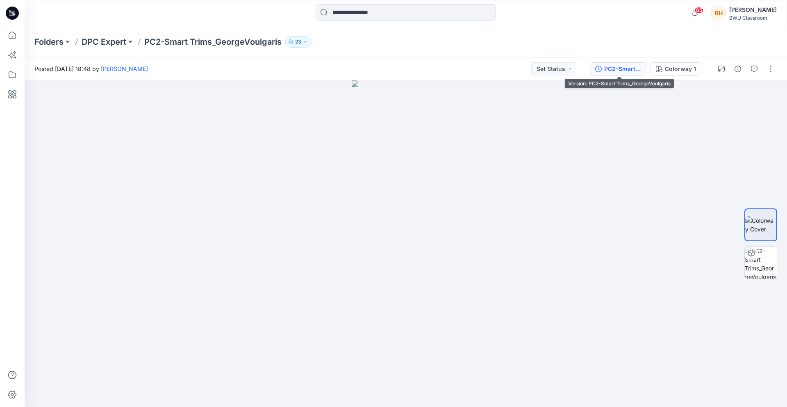
click at [622, 66] on div "PC2-Smart Trims_GeorgeVoulgaris" at bounding box center [623, 68] width 38 height 9
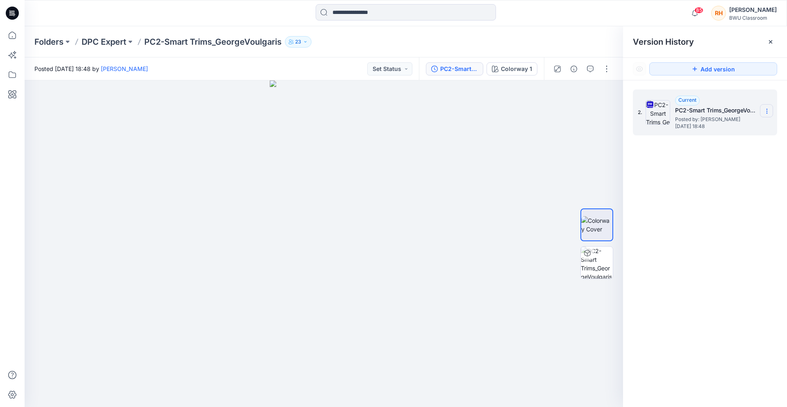
click at [764, 109] on icon at bounding box center [767, 111] width 7 height 7
click at [722, 127] on span "Download Source BW File" at bounding box center [725, 127] width 69 height 10
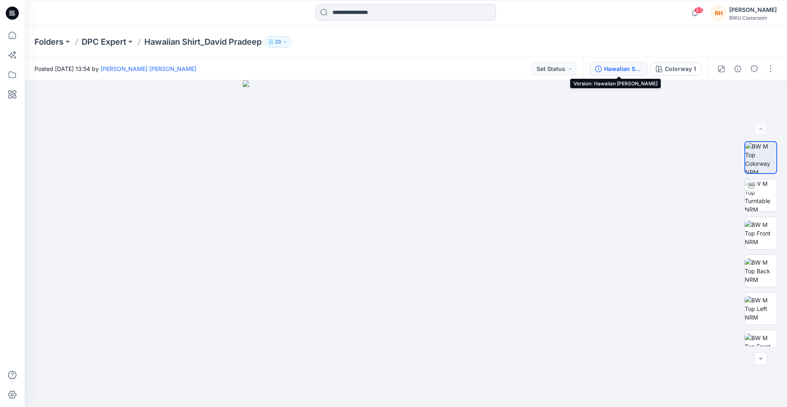
click at [621, 70] on div "Hawaiian Shirt_David Pradeep" at bounding box center [623, 68] width 38 height 9
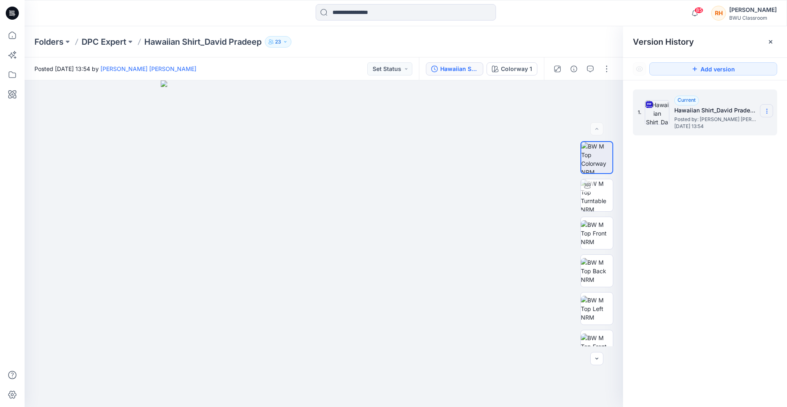
click at [768, 111] on icon at bounding box center [767, 111] width 7 height 7
click at [725, 127] on span "Download Source BW File" at bounding box center [725, 127] width 69 height 10
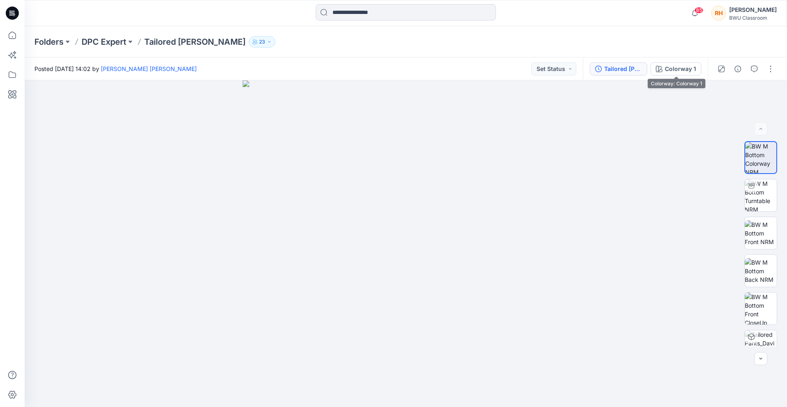
click at [631, 70] on div "Tailored Pants_David Pradeep" at bounding box center [623, 68] width 38 height 9
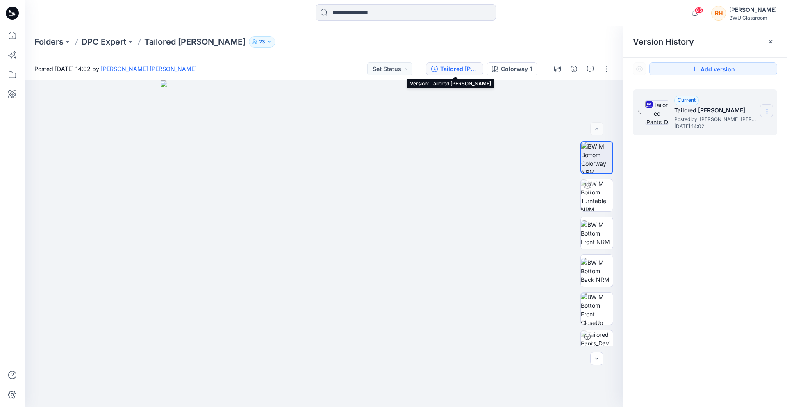
click at [770, 107] on section at bounding box center [766, 110] width 13 height 13
click at [728, 123] on span "Download Source BW File" at bounding box center [725, 127] width 69 height 10
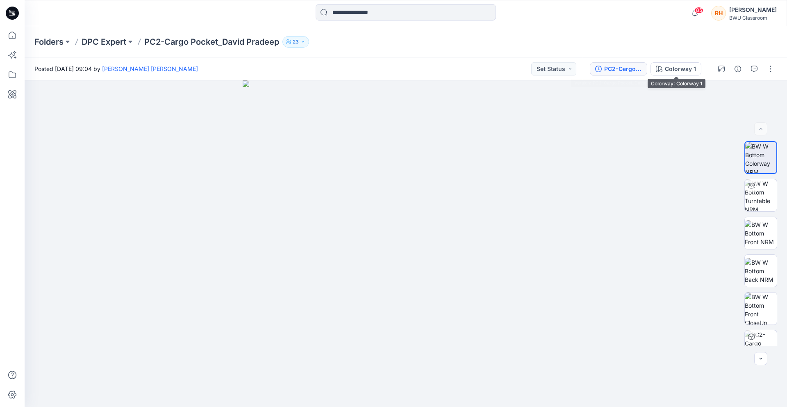
click at [630, 73] on div "PC2-Cargo Pocket_David Pradeep" at bounding box center [623, 68] width 38 height 9
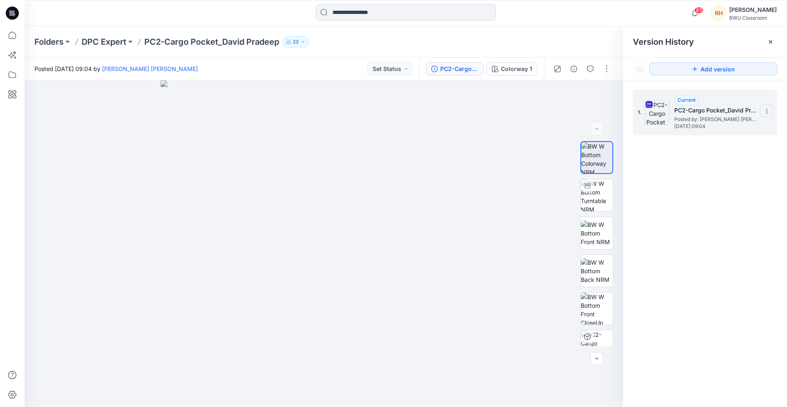
click at [761, 111] on section at bounding box center [766, 110] width 13 height 13
click at [727, 121] on div "Download Source BW File" at bounding box center [723, 127] width 95 height 16
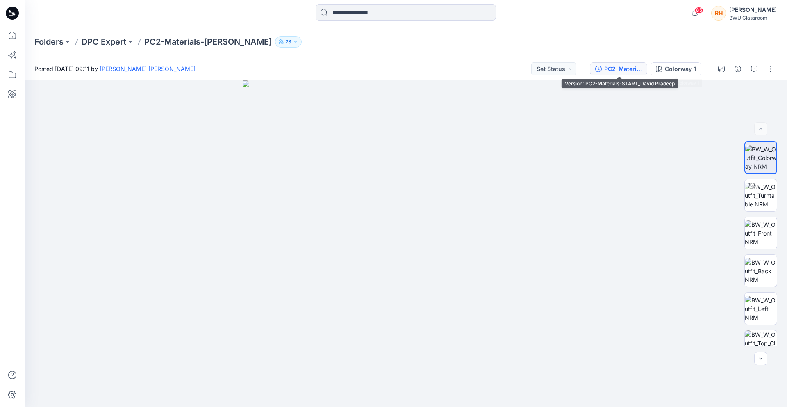
click at [627, 67] on div "PC2-Materials-START_David Pradeep" at bounding box center [623, 68] width 38 height 9
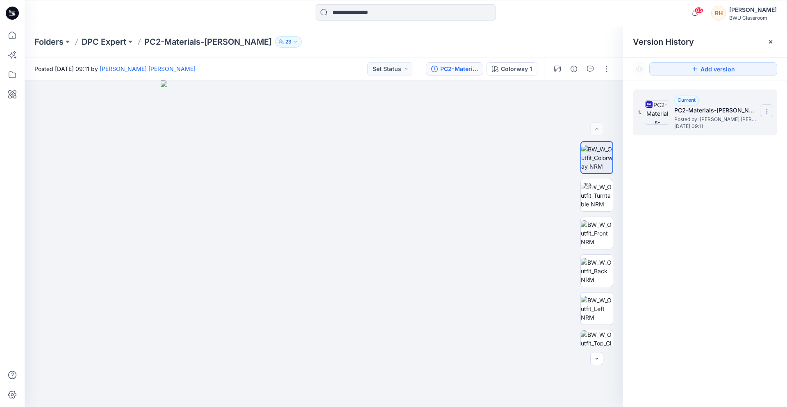
click at [769, 110] on icon at bounding box center [767, 111] width 7 height 7
click at [733, 126] on span "Download Source BW File" at bounding box center [725, 127] width 69 height 10
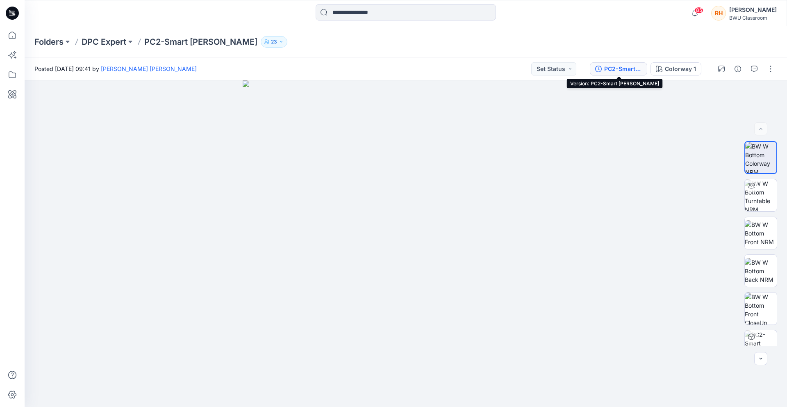
click at [611, 66] on div "PC2-Smart [PERSON_NAME]" at bounding box center [623, 68] width 38 height 9
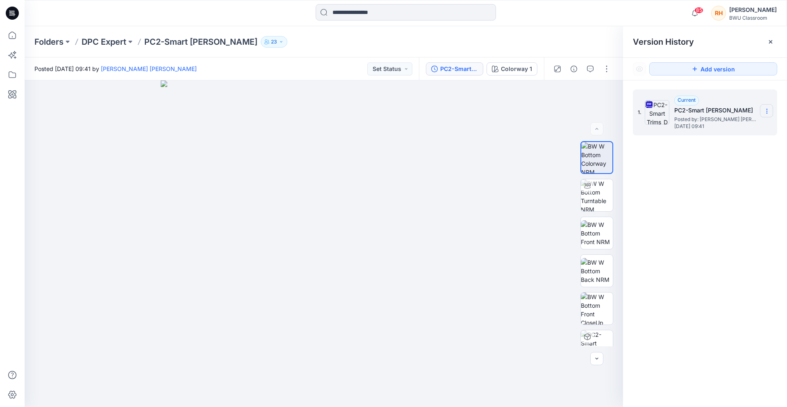
click at [766, 111] on icon at bounding box center [767, 111] width 7 height 7
click at [756, 127] on span "Download Source BW File" at bounding box center [725, 127] width 69 height 10
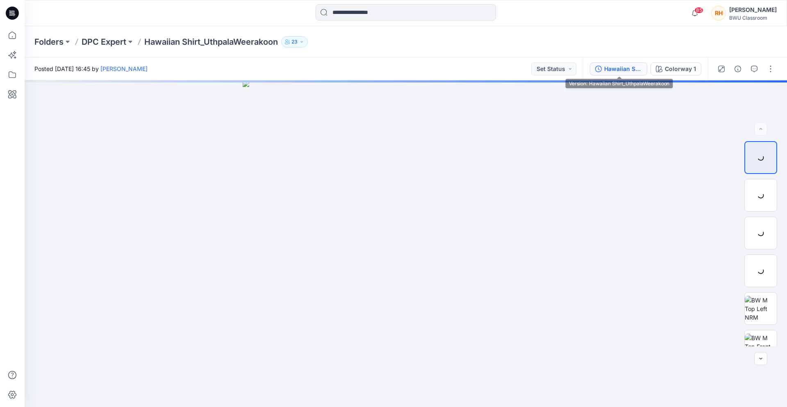
click at [627, 67] on div "Hawaiian Shirt_UthpalaWeerakoon" at bounding box center [623, 68] width 38 height 9
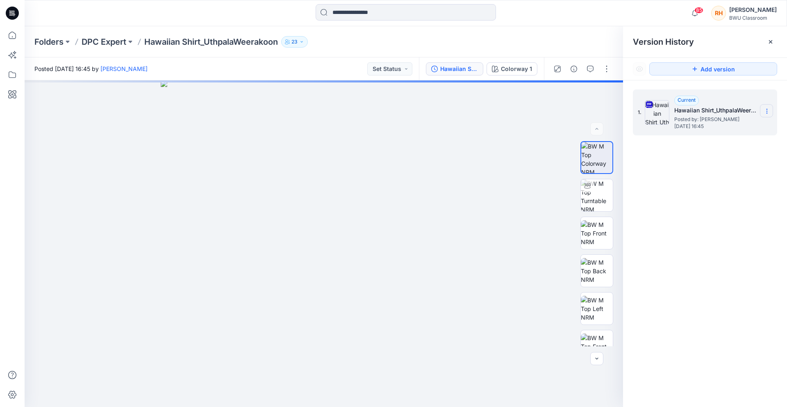
click at [764, 110] on icon at bounding box center [767, 111] width 7 height 7
click at [738, 123] on span "Download Source BW File" at bounding box center [725, 127] width 69 height 10
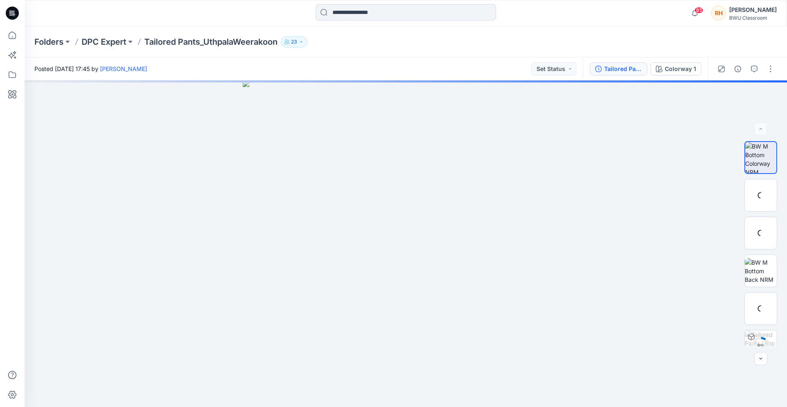
click at [623, 75] on button "Tailored Pants_UthpalaWeerakoon" at bounding box center [618, 68] width 57 height 13
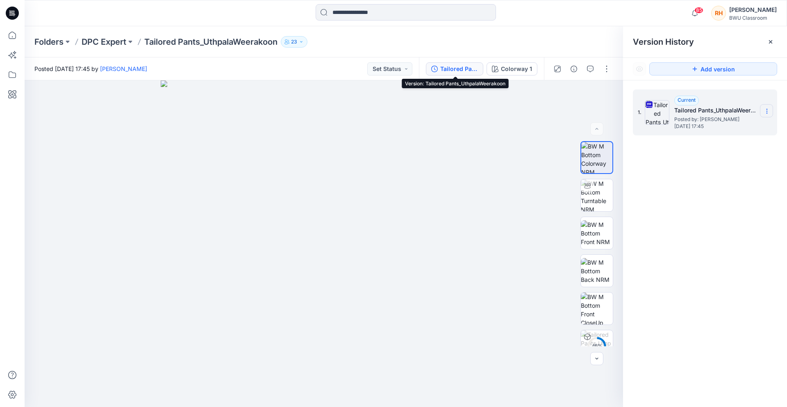
click at [770, 112] on icon at bounding box center [767, 111] width 7 height 7
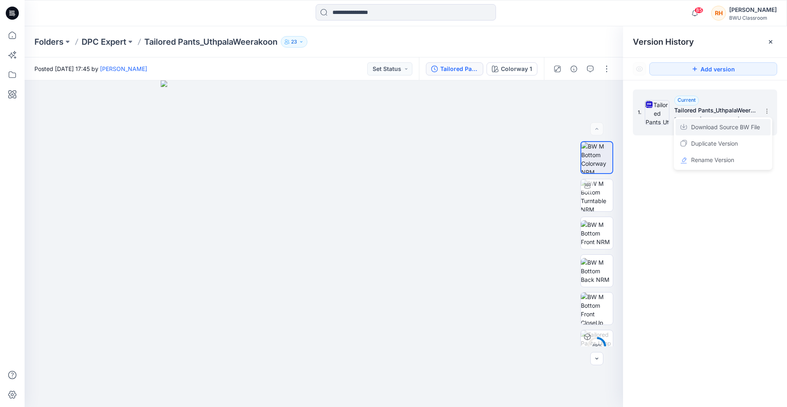
click at [718, 132] on span "Download Source BW File" at bounding box center [725, 127] width 69 height 10
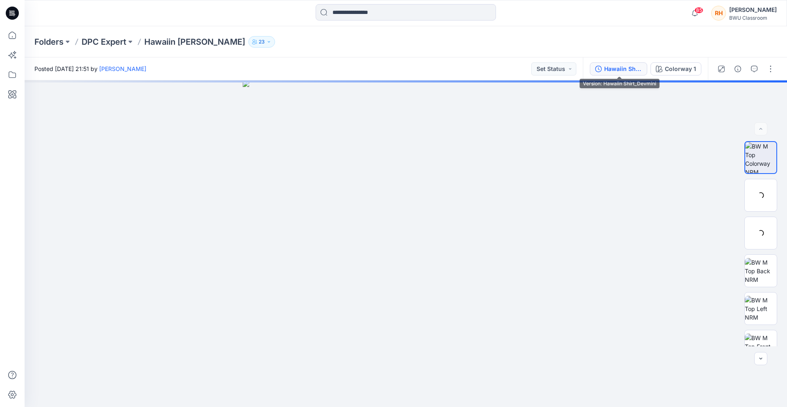
click at [636, 71] on div "Hawaiin Shirt_Devmini" at bounding box center [623, 68] width 38 height 9
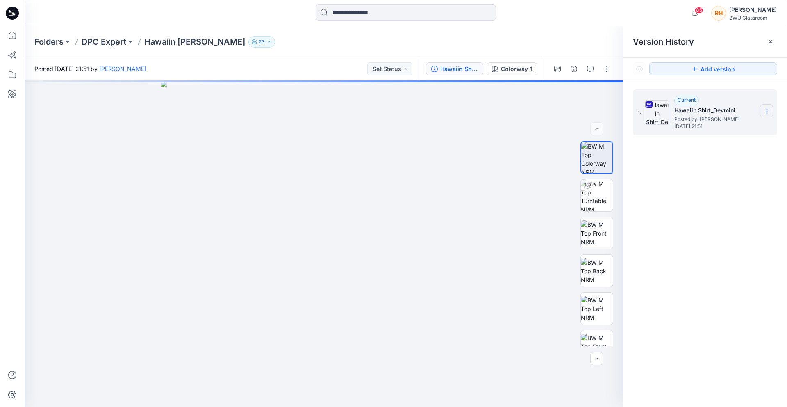
click at [768, 107] on section at bounding box center [766, 110] width 13 height 13
click at [734, 126] on span "Download Source BW File" at bounding box center [725, 127] width 69 height 10
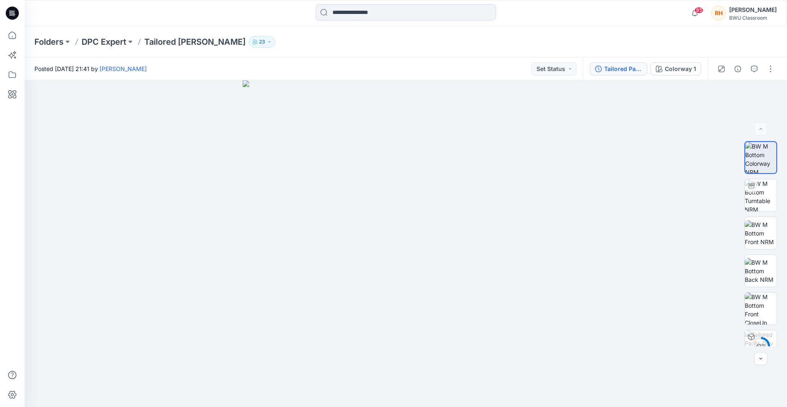
click at [615, 65] on div "Tailored Pants_Devmini" at bounding box center [623, 68] width 38 height 9
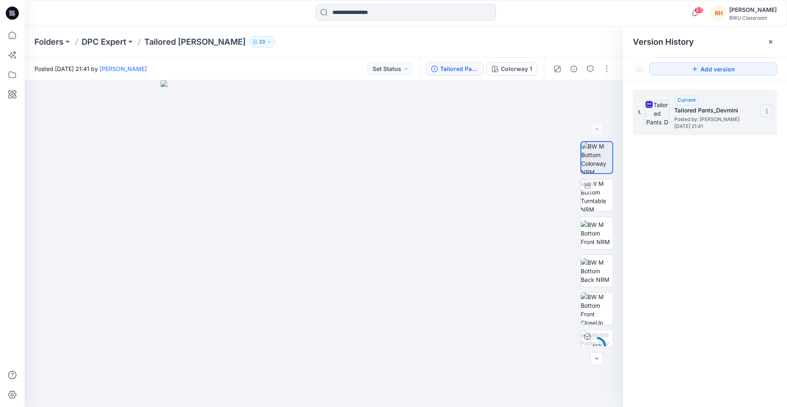
click at [764, 108] on icon at bounding box center [767, 111] width 7 height 7
click at [754, 124] on span "Download Source BW File" at bounding box center [725, 127] width 69 height 10
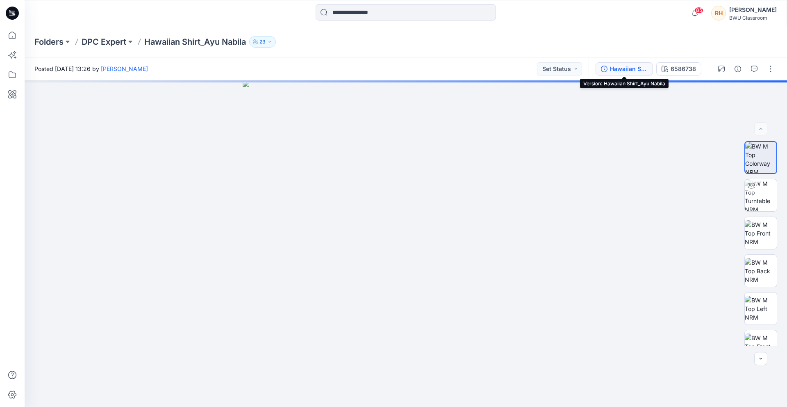
click at [621, 73] on div "Hawaiian Shirt_Ayu Nabila" at bounding box center [629, 68] width 38 height 9
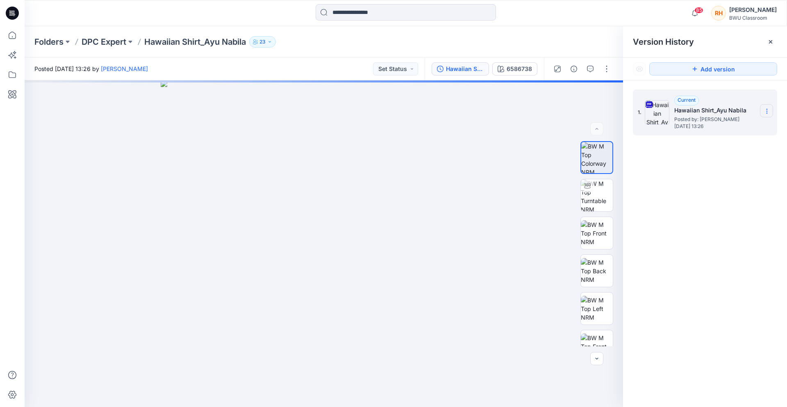
click at [766, 109] on icon at bounding box center [767, 111] width 7 height 7
click at [744, 129] on span "Download Source BW File" at bounding box center [725, 127] width 69 height 10
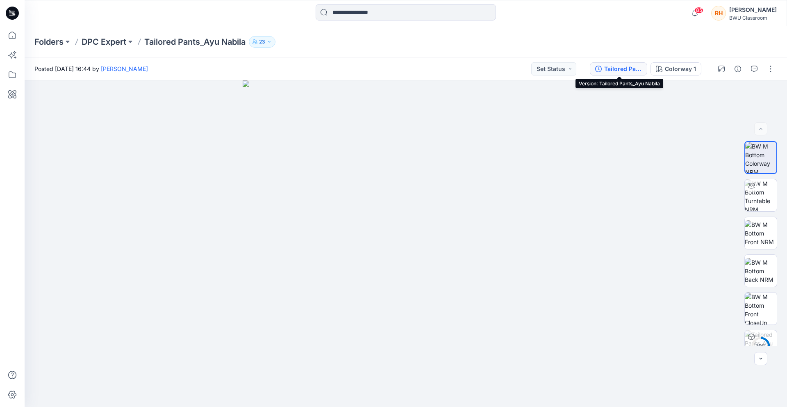
click at [605, 73] on div "Tailored Pants_Ayu Nabila" at bounding box center [623, 68] width 38 height 9
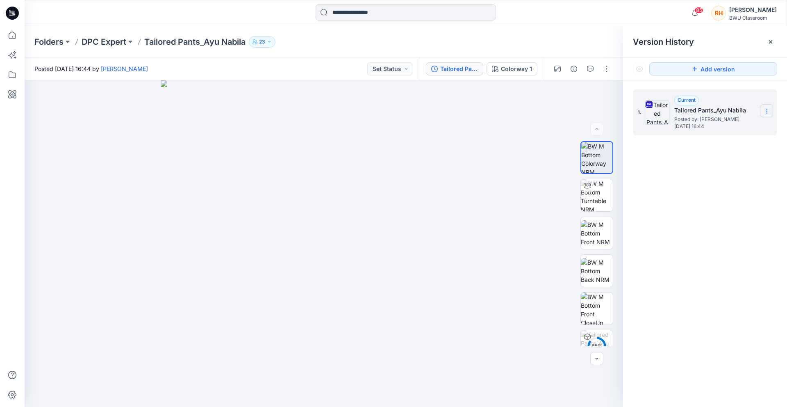
click at [768, 107] on section at bounding box center [766, 110] width 13 height 13
click at [724, 127] on span "Download Source BW File" at bounding box center [725, 127] width 69 height 10
click at [351, 12] on input at bounding box center [406, 12] width 180 height 16
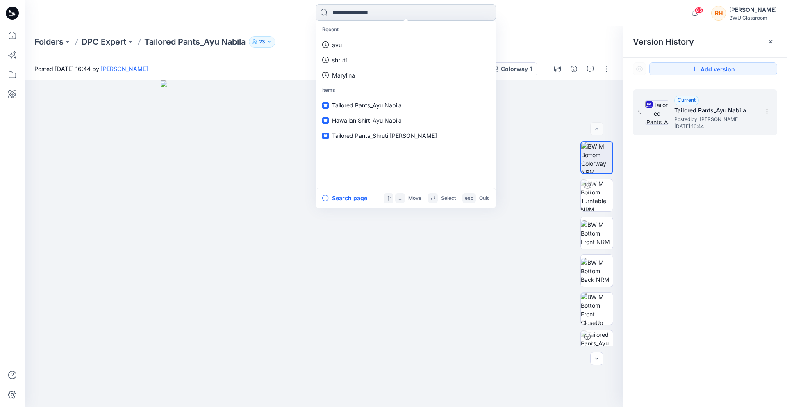
click at [355, 12] on input at bounding box center [406, 12] width 180 height 16
type input "*****"
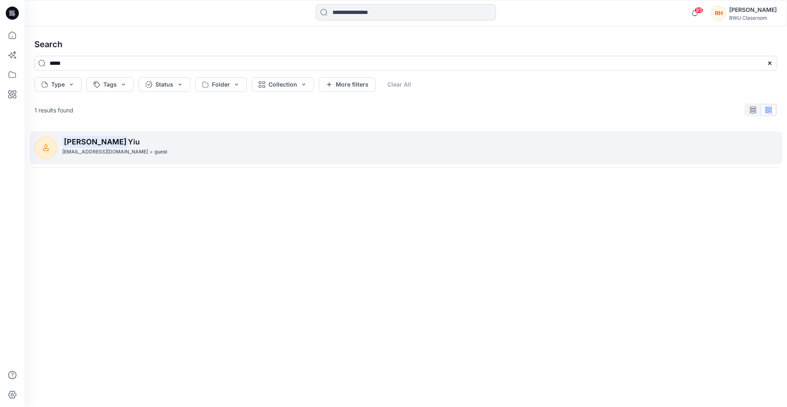
click at [164, 143] on p "[PERSON_NAME]" at bounding box center [419, 141] width 715 height 11
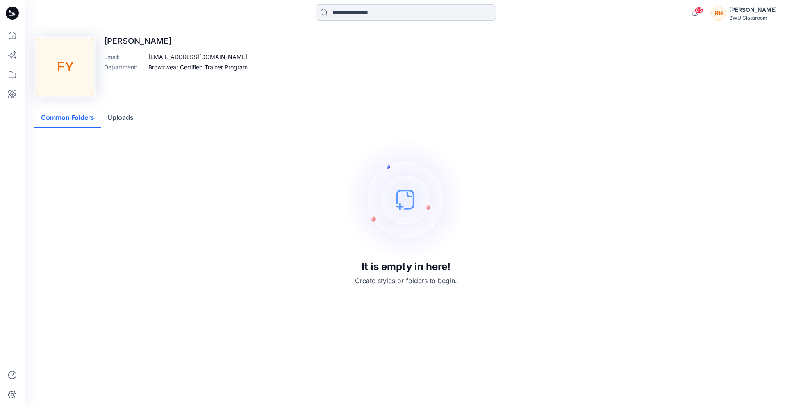
click at [362, 16] on input at bounding box center [406, 12] width 180 height 16
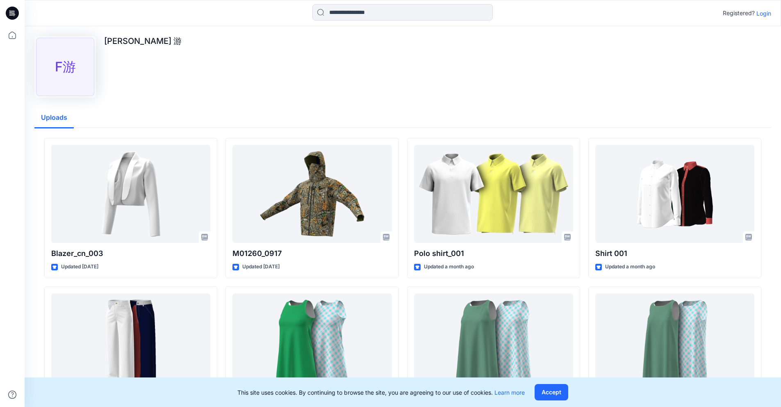
click at [759, 11] on p "Login" at bounding box center [764, 13] width 15 height 9
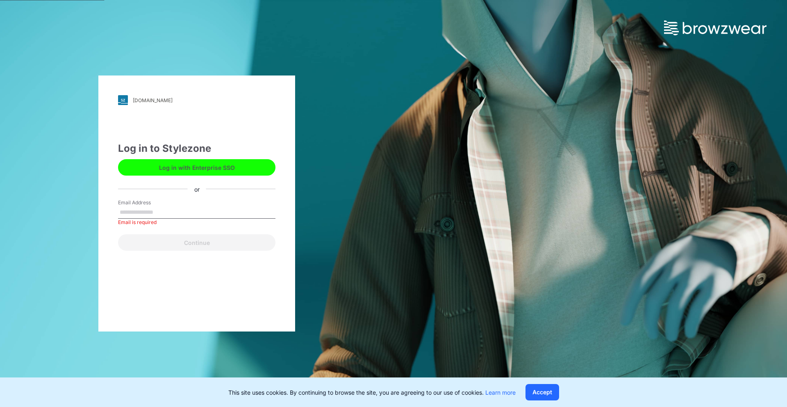
click at [242, 166] on button "Log in with Enterprise SSO" at bounding box center [196, 167] width 157 height 16
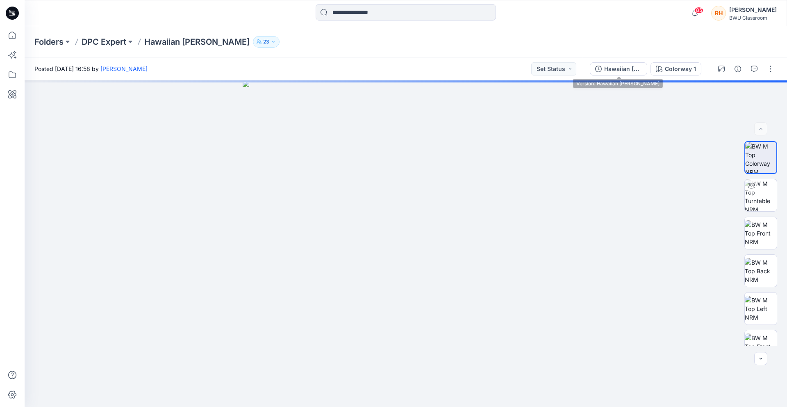
click at [620, 75] on div "Hawaiian [PERSON_NAME] Colorway 1" at bounding box center [645, 68] width 125 height 23
click at [619, 70] on div "Hawaiian [PERSON_NAME]" at bounding box center [623, 68] width 38 height 9
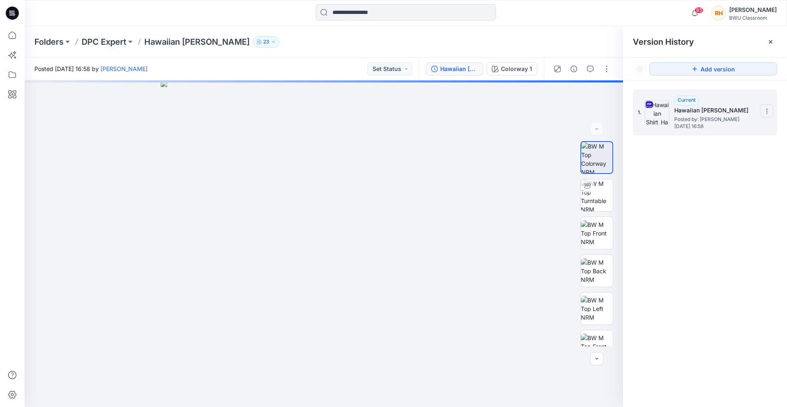
click at [765, 106] on section at bounding box center [766, 110] width 13 height 13
click at [758, 126] on span "Download Source BW File" at bounding box center [725, 127] width 69 height 10
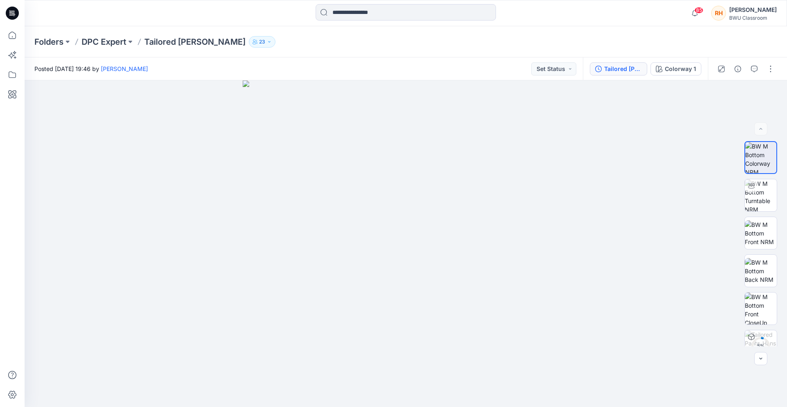
click at [622, 67] on div "Tailored [PERSON_NAME]" at bounding box center [623, 68] width 38 height 9
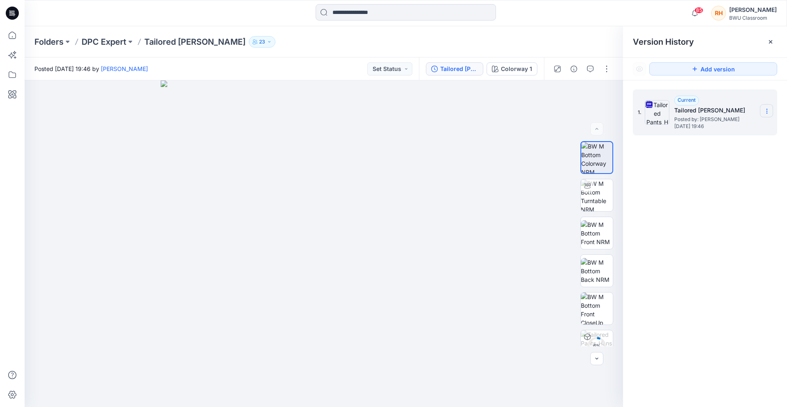
click at [768, 113] on icon at bounding box center [767, 111] width 7 height 7
click at [743, 128] on span "Download Source BW File" at bounding box center [725, 127] width 69 height 10
